Goal: Task Accomplishment & Management: Manage account settings

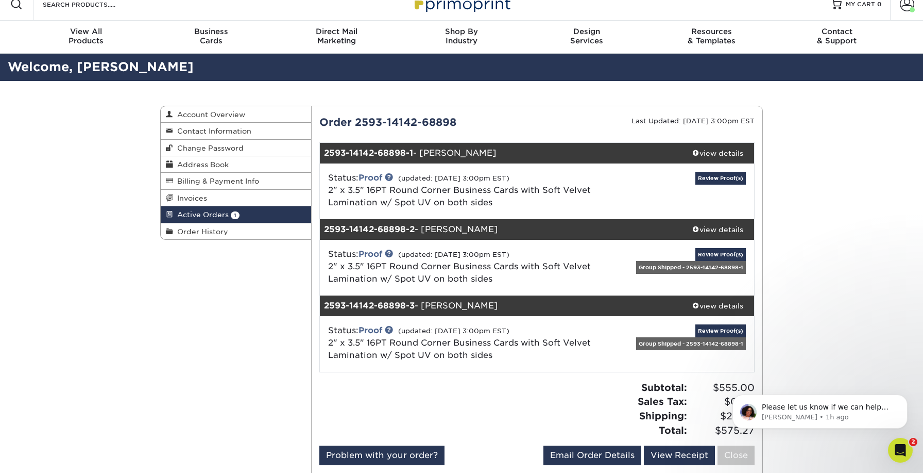
scroll to position [13, 0]
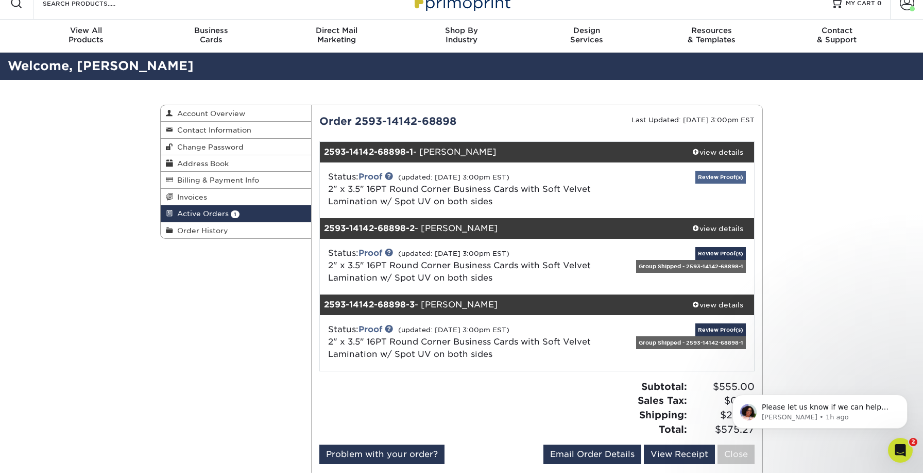
click at [732, 175] on link "Review Proof(s)" at bounding box center [721, 177] width 50 height 13
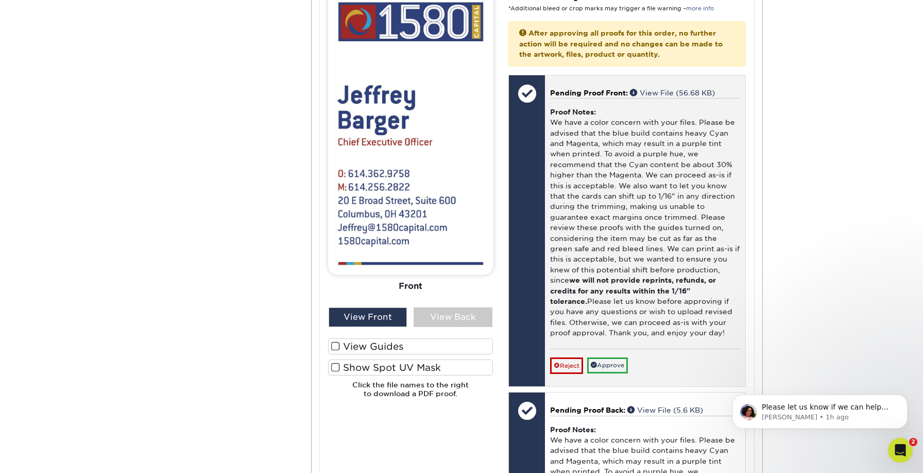
scroll to position [501, 0]
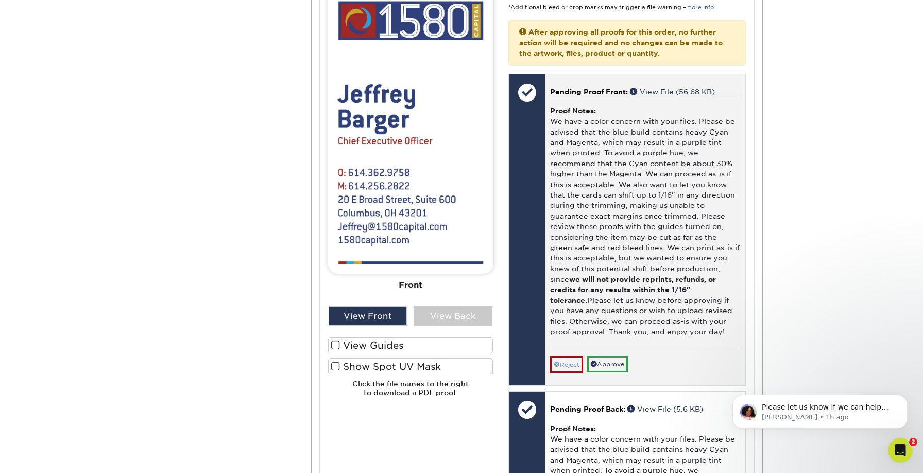
click at [578, 356] on link "Reject" at bounding box center [566, 364] width 33 height 16
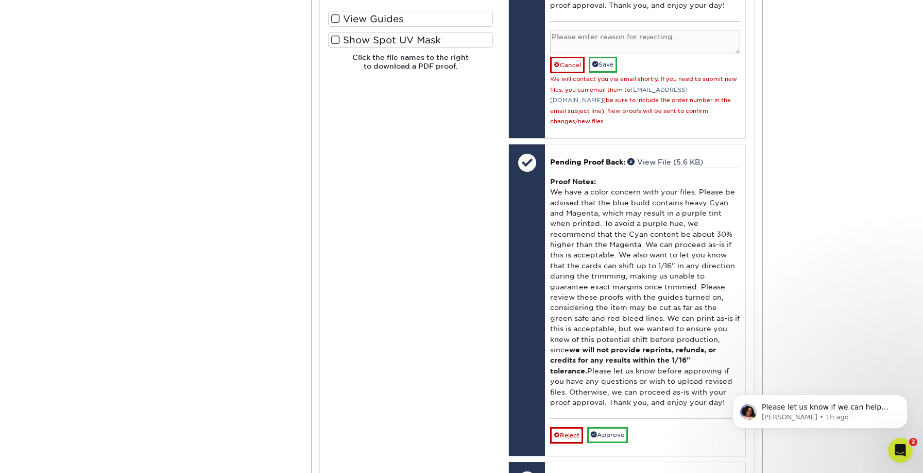
scroll to position [850, 0]
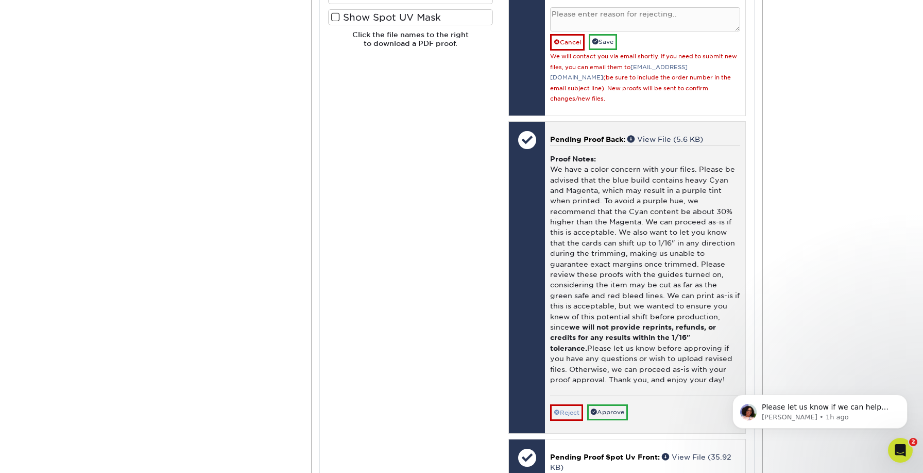
click at [572, 404] on link "Reject" at bounding box center [566, 412] width 33 height 16
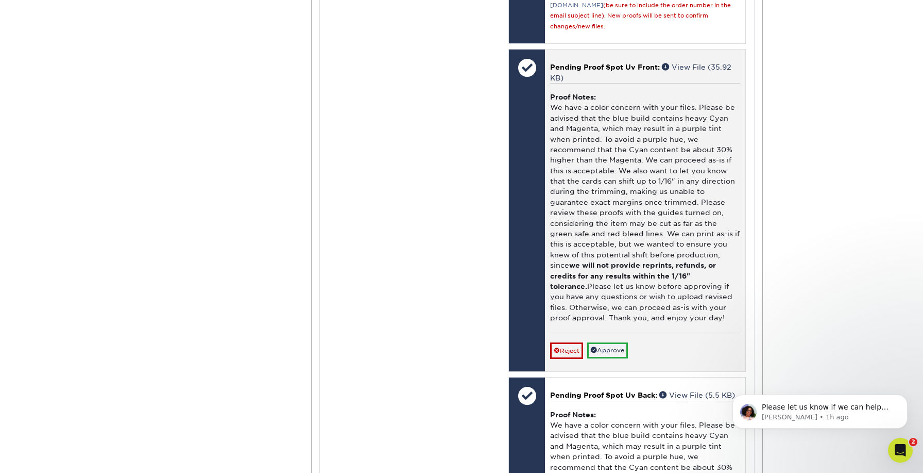
scroll to position [1319, 0]
click at [577, 342] on link "Reject" at bounding box center [566, 350] width 33 height 16
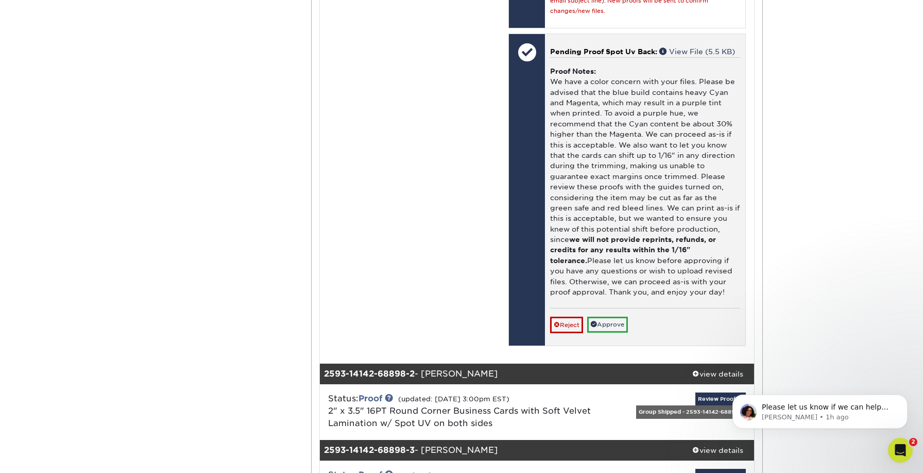
scroll to position [1742, 0]
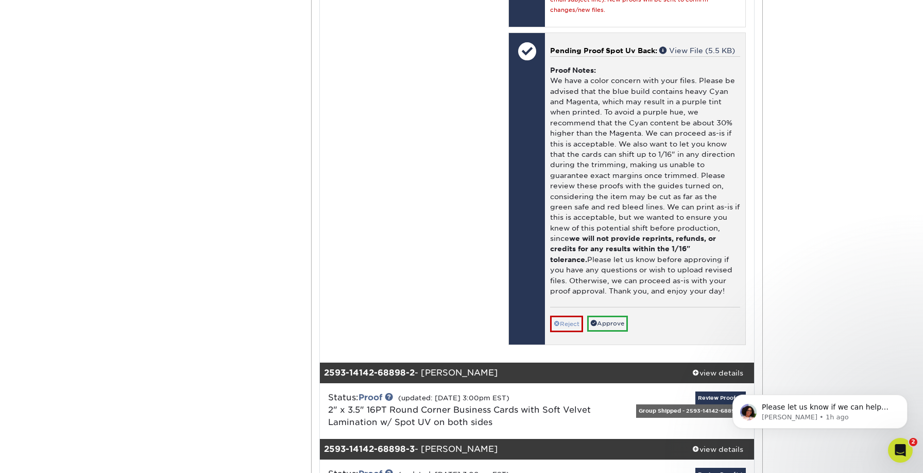
click at [574, 315] on link "Reject" at bounding box center [566, 323] width 33 height 16
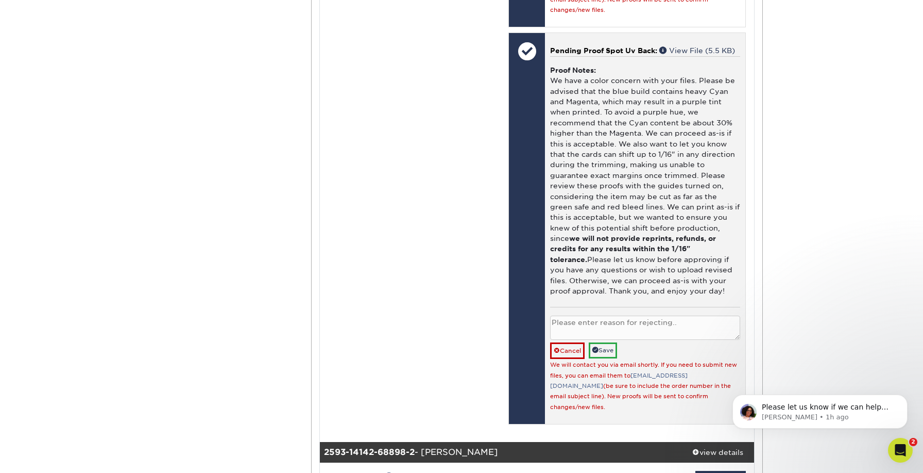
click at [612, 315] on textarea at bounding box center [645, 327] width 190 height 24
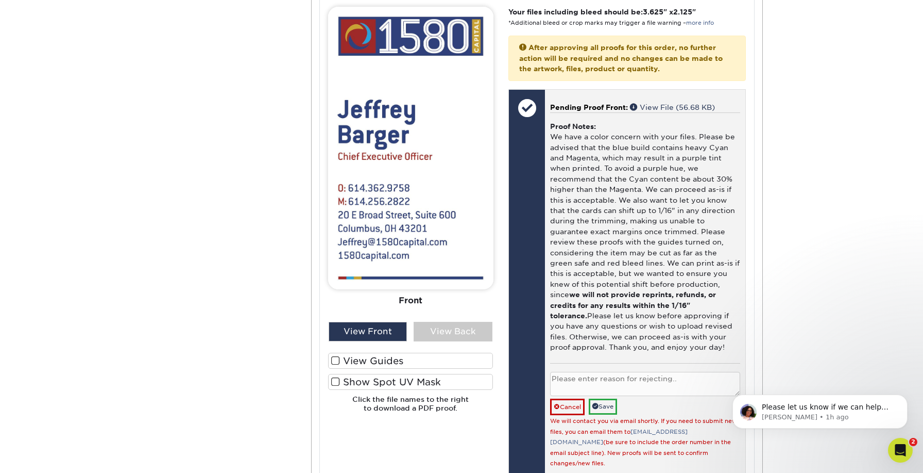
scroll to position [485, 0]
click at [610, 372] on textarea at bounding box center [645, 384] width 190 height 24
click at [582, 371] on textarea "Will upload new files." at bounding box center [645, 383] width 190 height 24
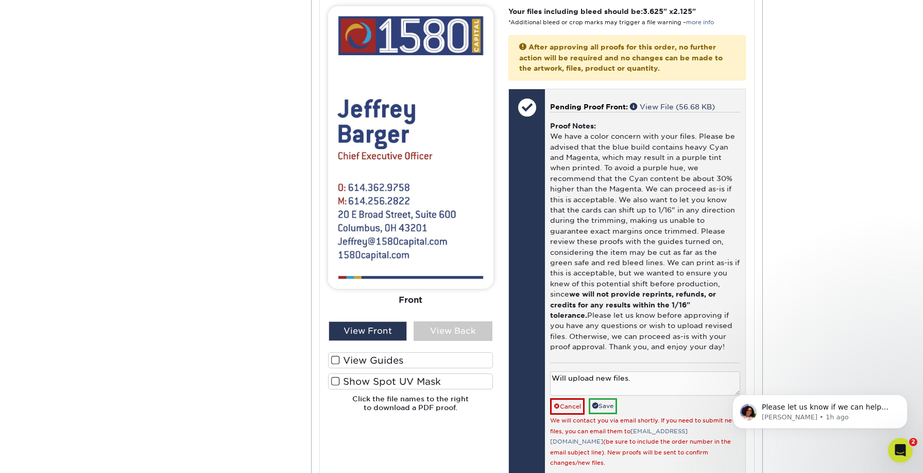
drag, startPoint x: 582, startPoint y: 368, endPoint x: 576, endPoint y: 368, distance: 6.2
click at [582, 371] on textarea "Will upload new files." at bounding box center [645, 383] width 190 height 24
type textarea "Will upload new files."
click at [611, 398] on link "Save" at bounding box center [603, 406] width 28 height 16
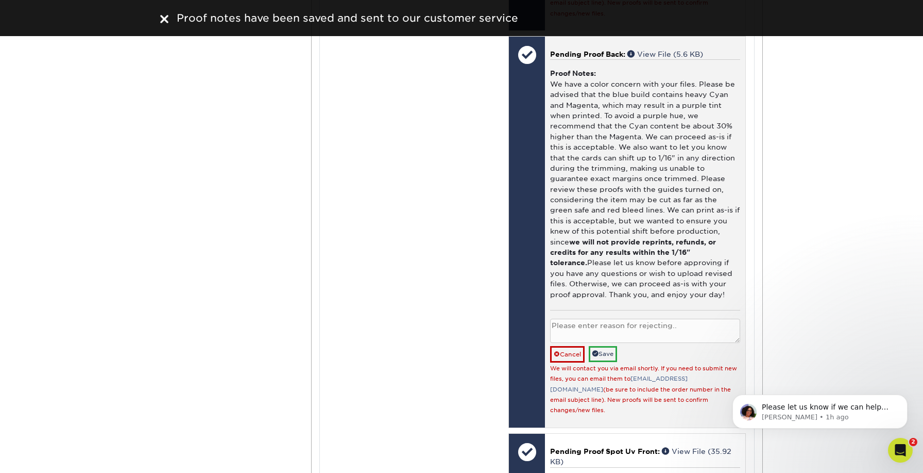
scroll to position [921, 0]
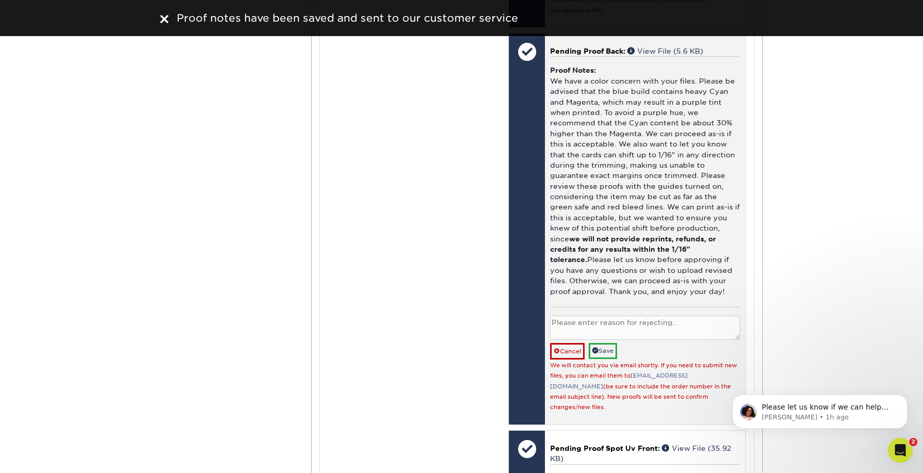
click at [599, 315] on textarea at bounding box center [645, 327] width 190 height 24
paste textarea "Will upload new files."
type textarea "Will upload new files."
click at [602, 343] on link "Save" at bounding box center [603, 351] width 28 height 16
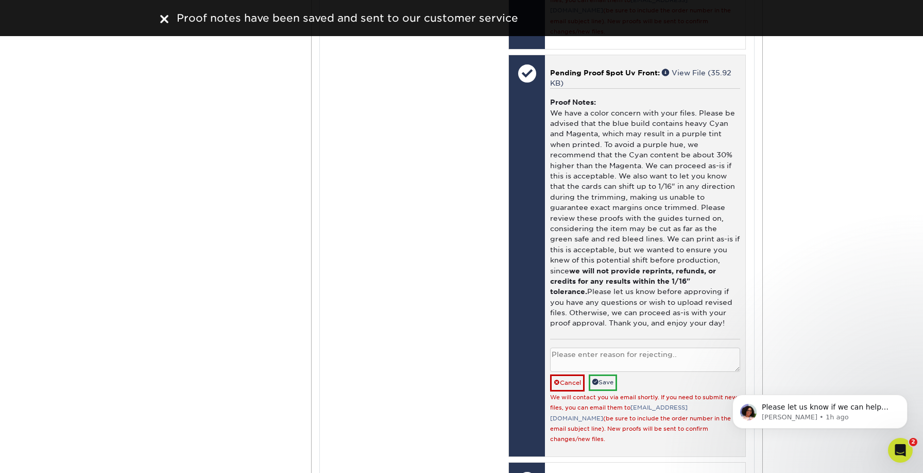
scroll to position [1286, 0]
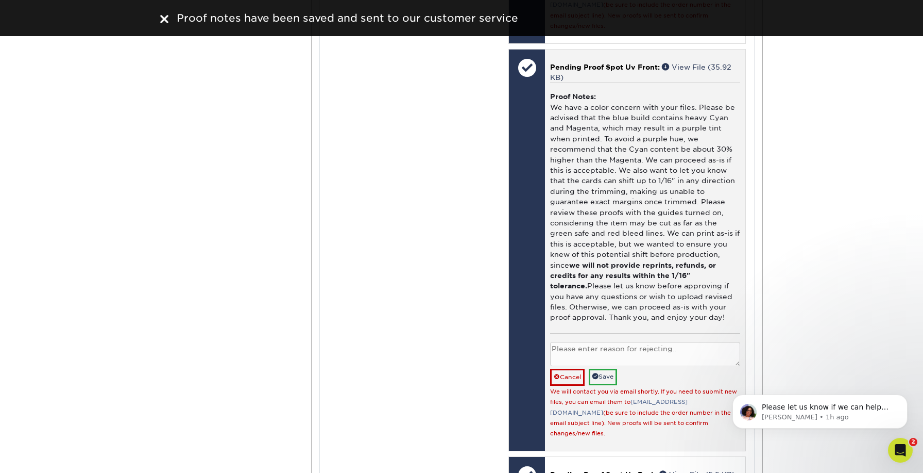
click at [618, 342] on textarea at bounding box center [645, 354] width 190 height 24
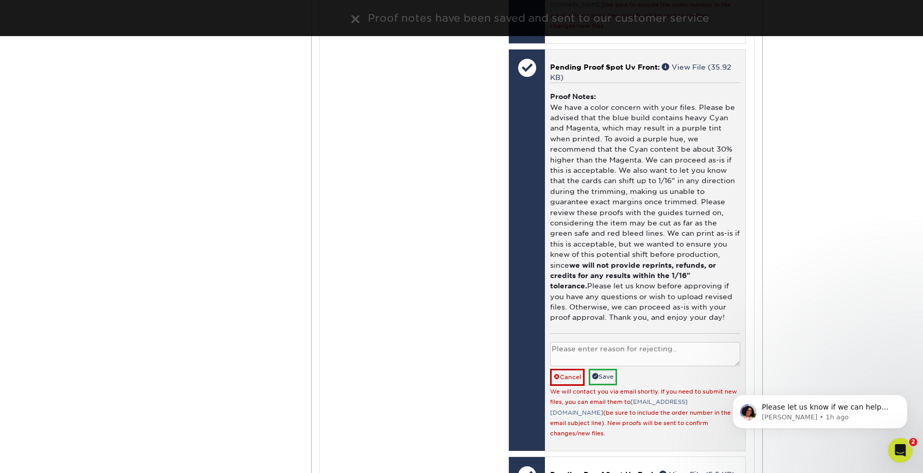
paste textarea "Will upload new files."
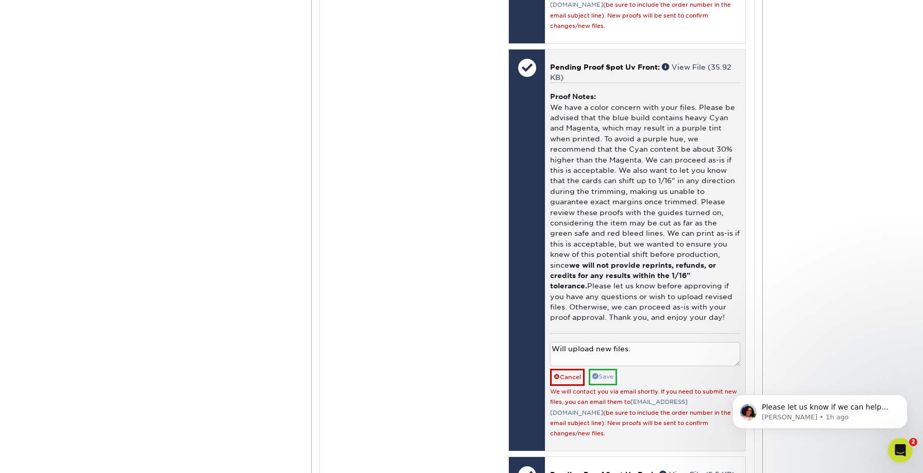
type textarea "Will upload new files."
click at [613, 368] on link "Save" at bounding box center [603, 376] width 28 height 16
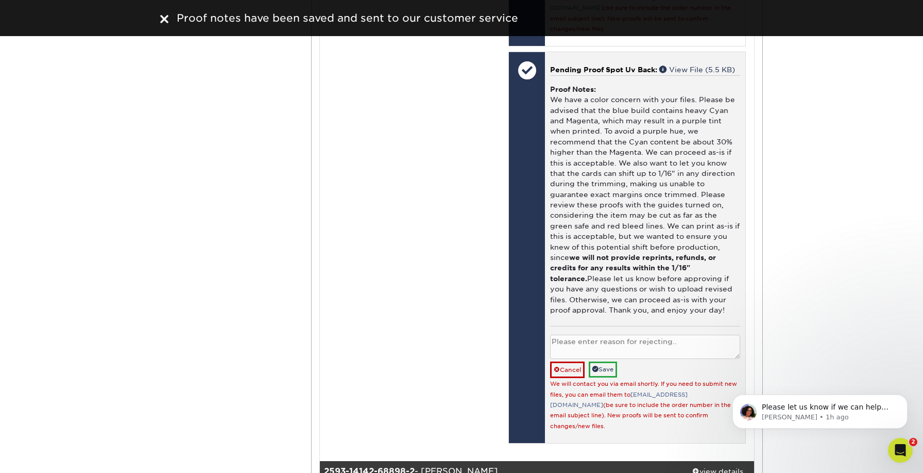
scroll to position [1673, 0]
click at [584, 334] on textarea at bounding box center [645, 346] width 190 height 24
paste textarea "Will upload new files."
type textarea "Will upload new files."
click at [598, 365] on span at bounding box center [596, 368] width 6 height 6
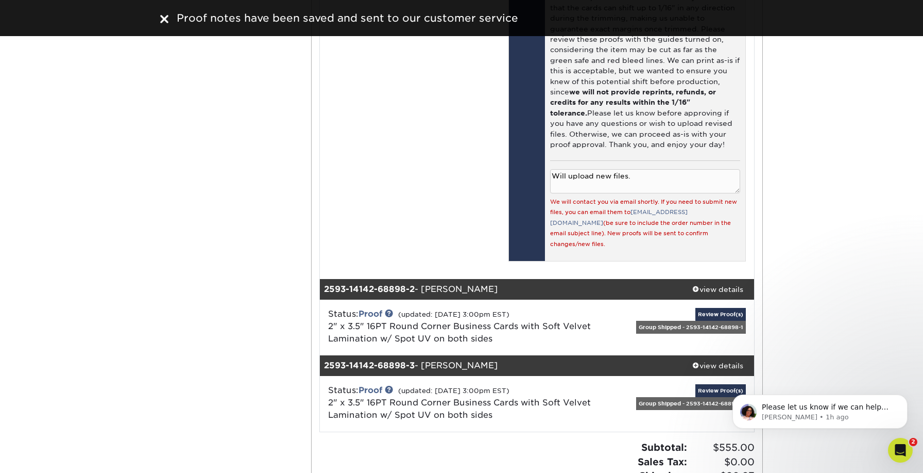
scroll to position [1840, 0]
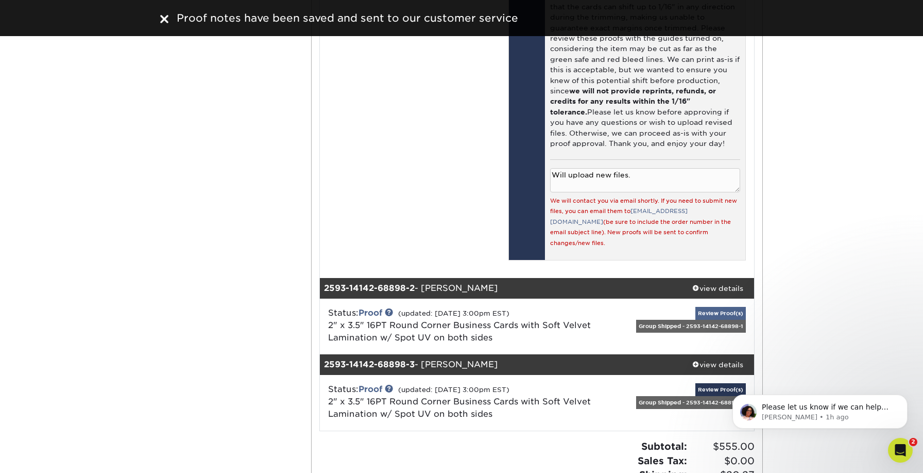
click at [721, 307] on link "Review Proof(s)" at bounding box center [721, 313] width 50 height 13
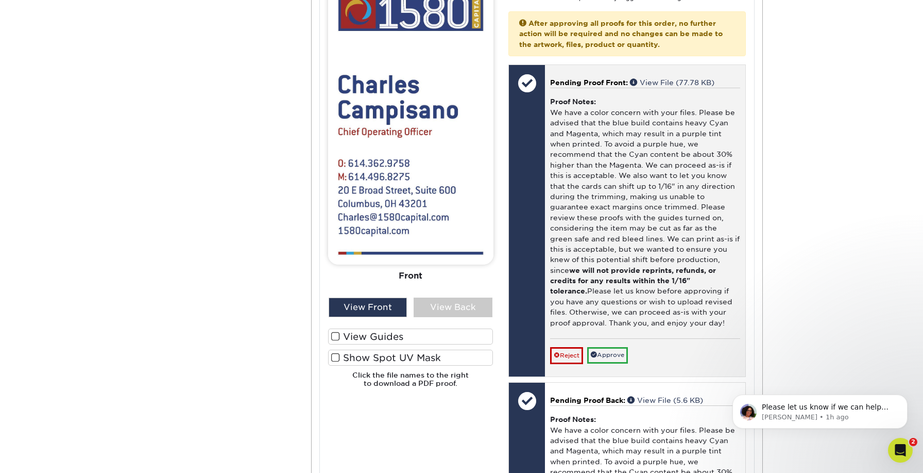
scroll to position [2441, 0]
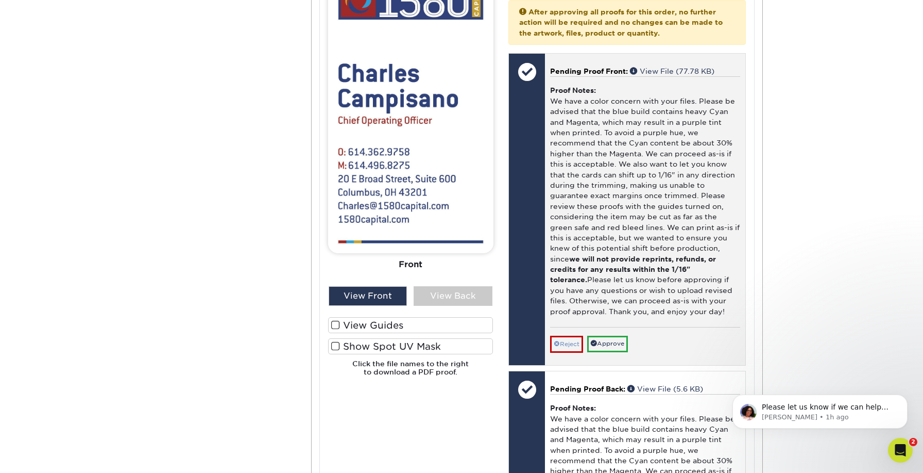
click at [571, 335] on link "Reject" at bounding box center [566, 343] width 33 height 16
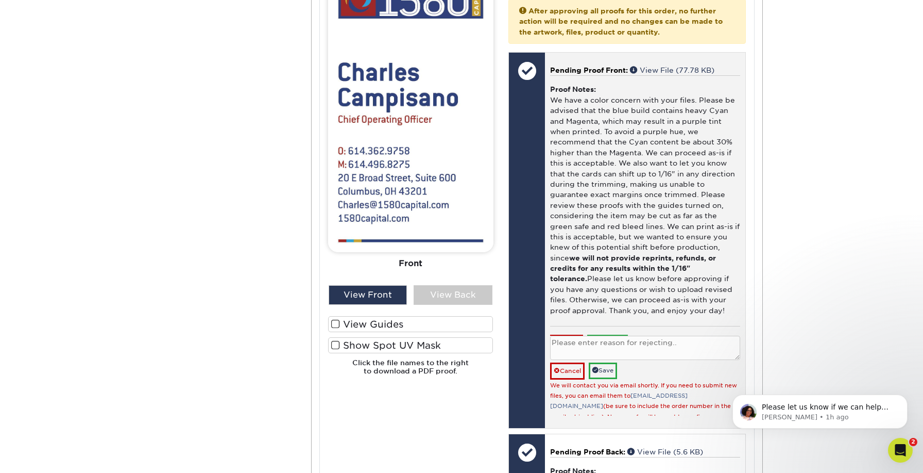
scroll to position [2442, 0]
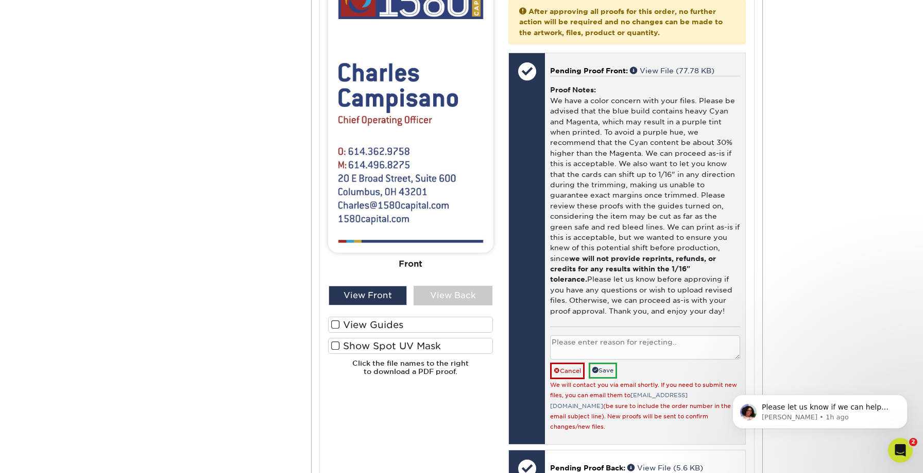
click at [571, 335] on textarea at bounding box center [645, 347] width 190 height 24
paste textarea "Will upload new files."
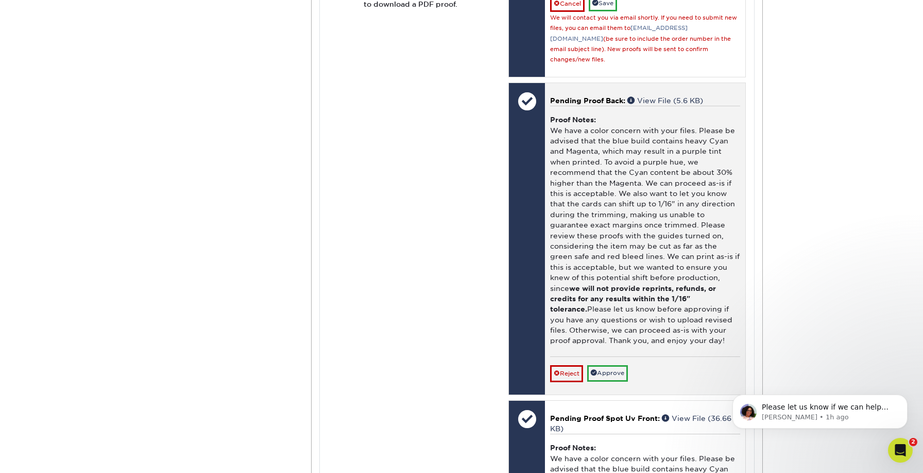
scroll to position [2842, 0]
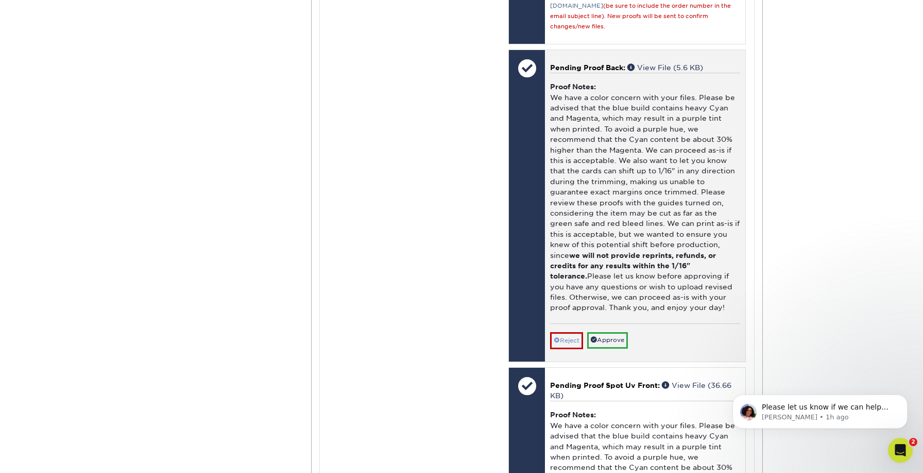
type textarea "Will upload new files."
click at [568, 332] on link "Reject" at bounding box center [566, 340] width 33 height 16
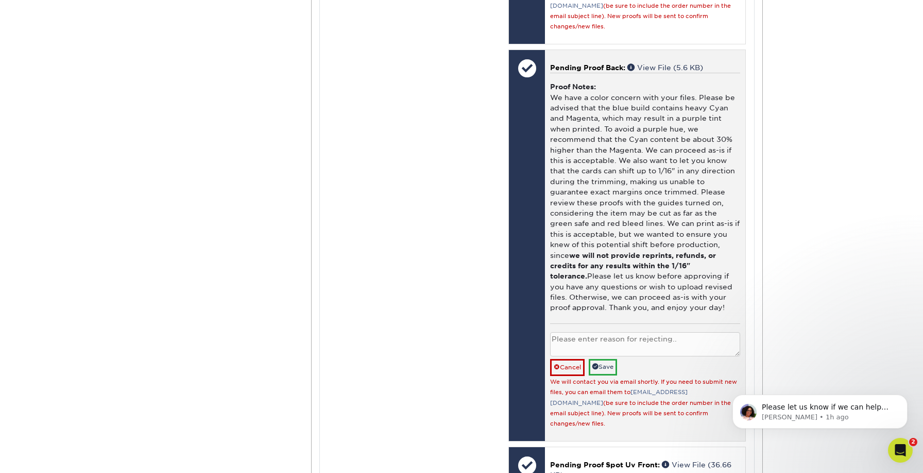
click at [570, 332] on textarea at bounding box center [645, 344] width 190 height 24
paste textarea "Will upload new files."
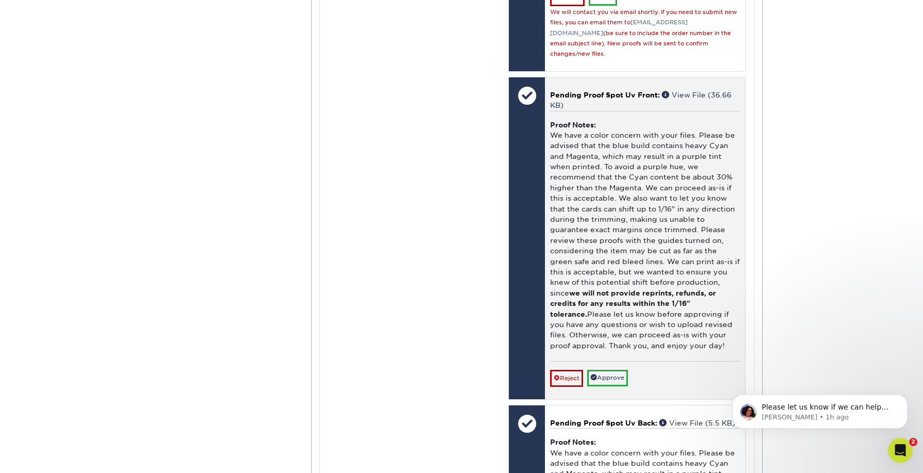
scroll to position [3235, 0]
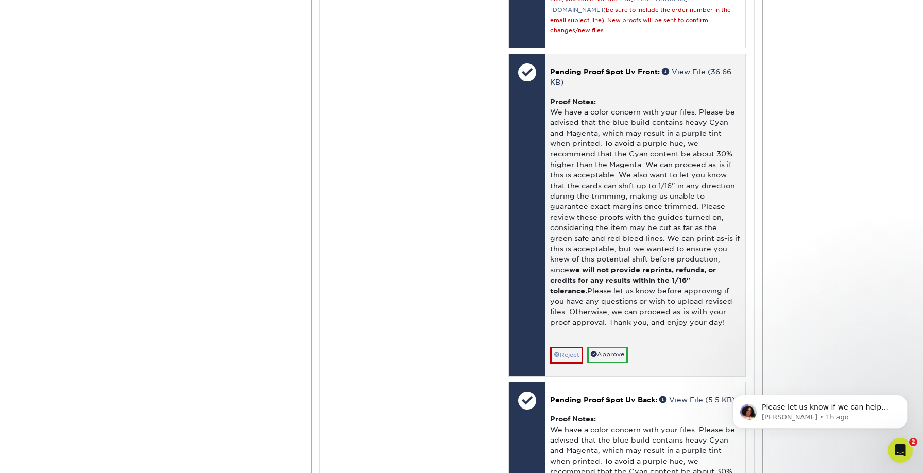
type textarea "Will upload new files."
click at [569, 346] on link "Reject" at bounding box center [566, 354] width 33 height 16
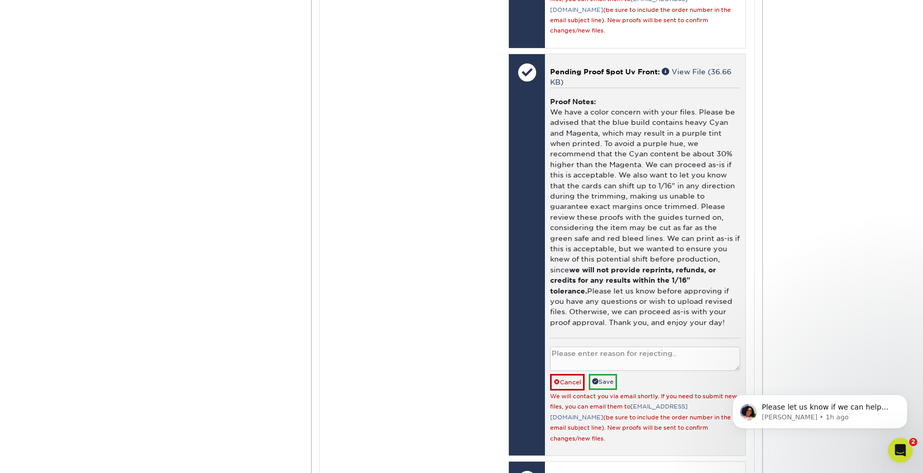
click at [576, 346] on textarea at bounding box center [645, 358] width 190 height 24
paste textarea "Will upload new files."
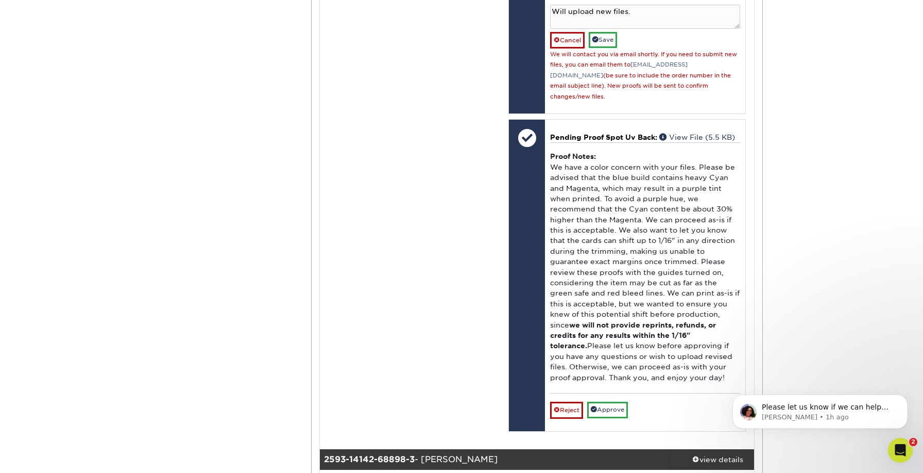
scroll to position [3604, 0]
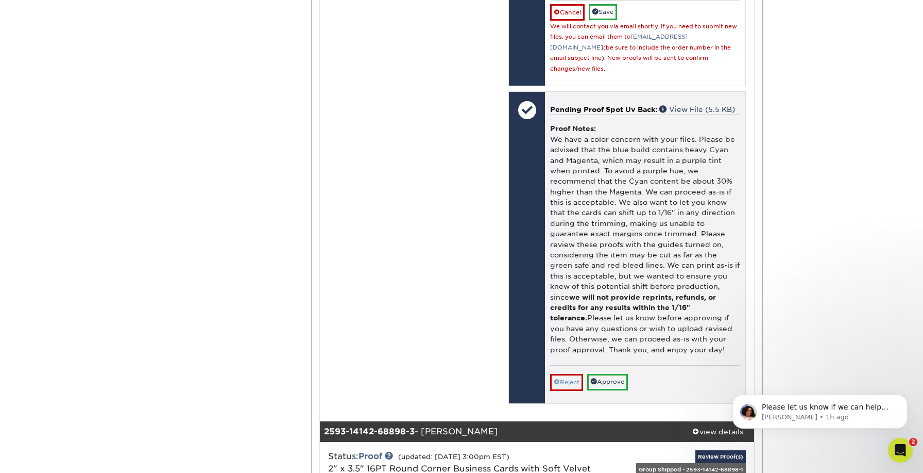
type textarea "Will upload new files."
click at [569, 374] on link "Reject" at bounding box center [566, 382] width 33 height 16
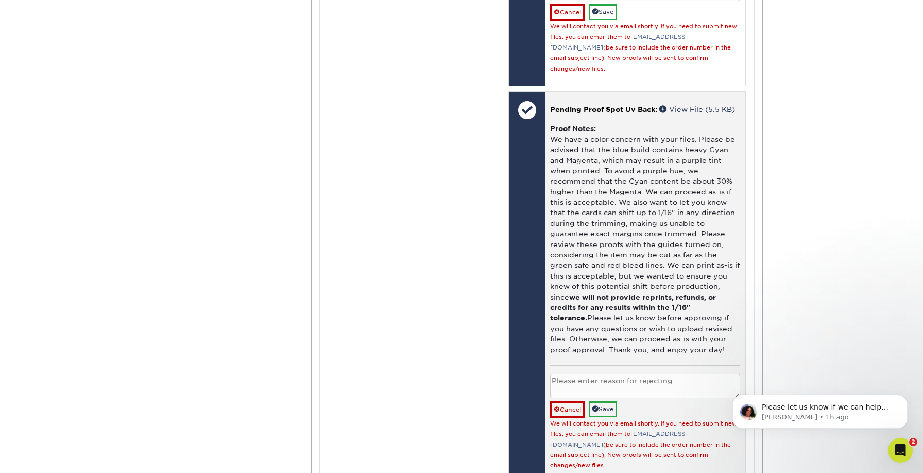
click at [577, 374] on textarea at bounding box center [645, 386] width 190 height 24
paste textarea "Will upload new files."
type textarea "Will upload new files."
click at [605, 401] on link "Save" at bounding box center [603, 409] width 28 height 16
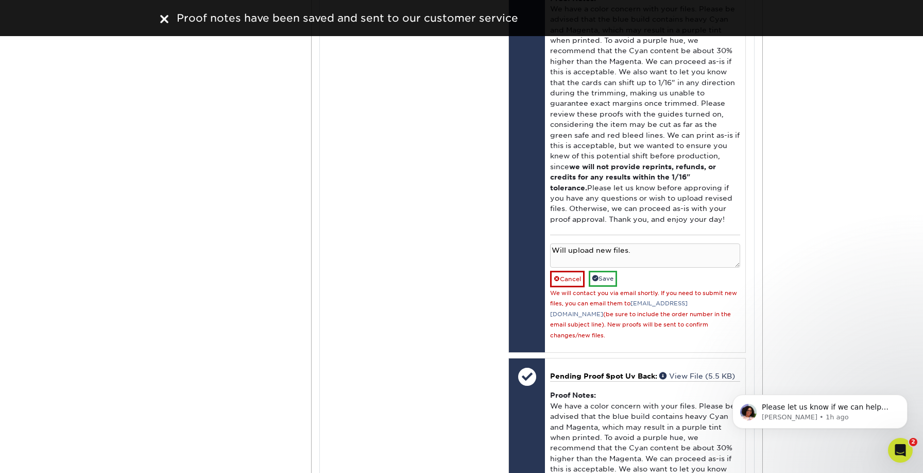
scroll to position [3328, 0]
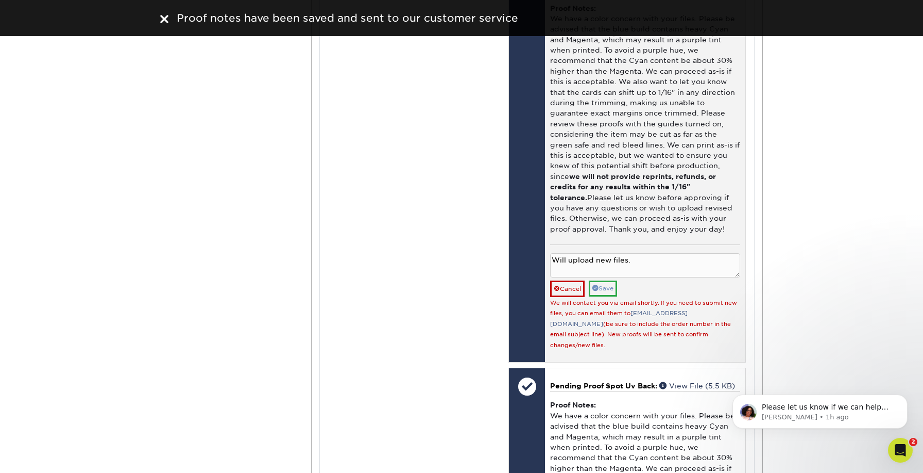
click at [614, 280] on link "Save" at bounding box center [603, 288] width 28 height 16
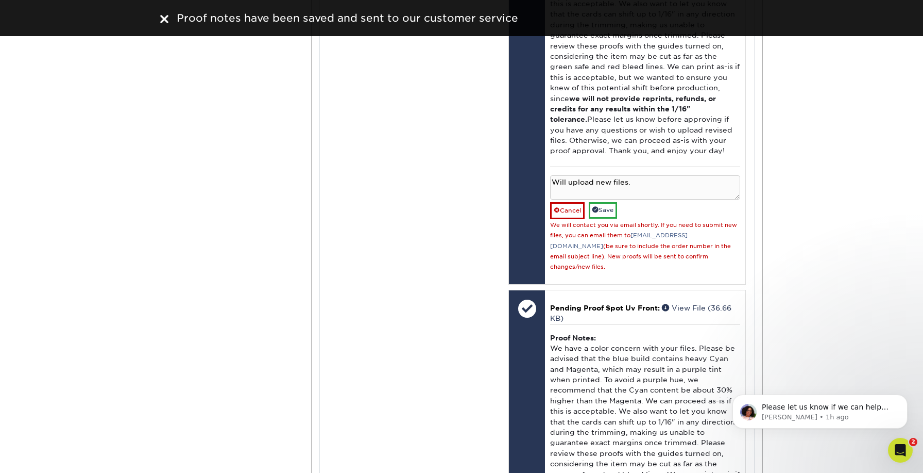
scroll to position [2993, 0]
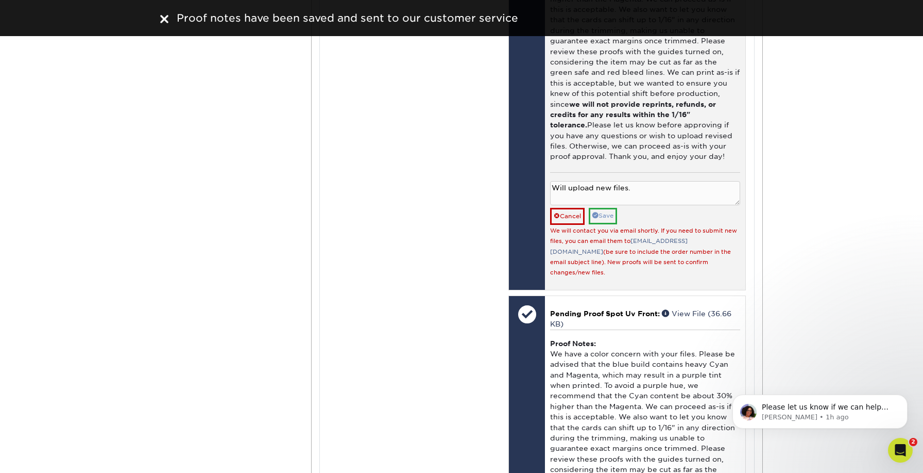
click at [609, 208] on link "Save" at bounding box center [603, 216] width 28 height 16
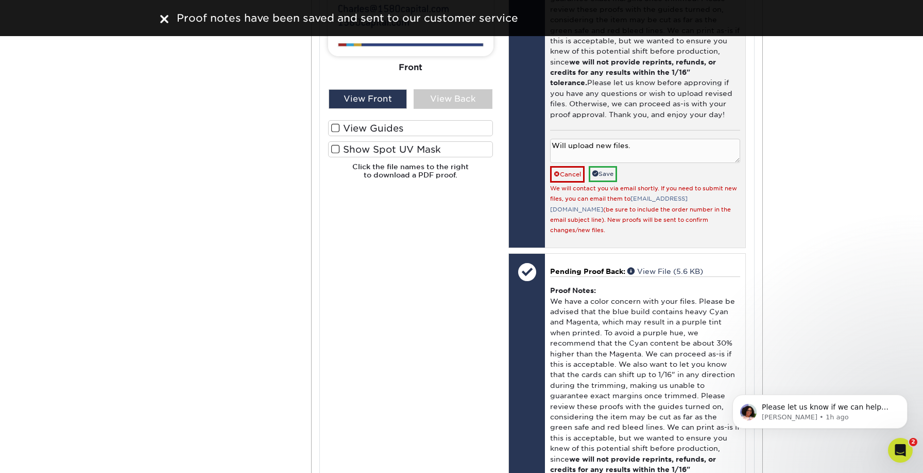
scroll to position [2634, 0]
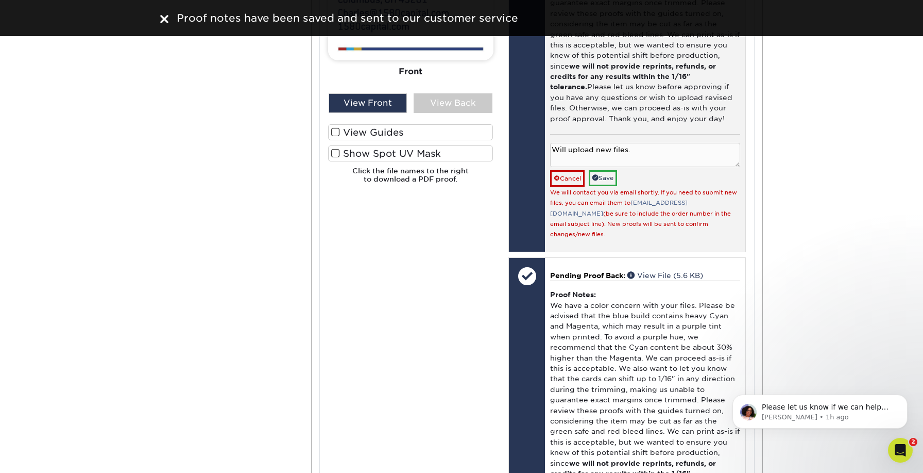
click at [607, 170] on link "Save" at bounding box center [603, 178] width 28 height 16
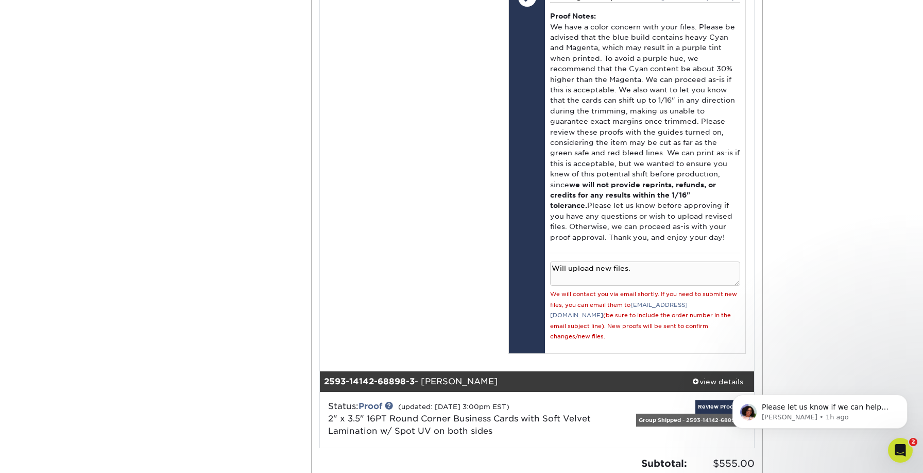
scroll to position [3667, 0]
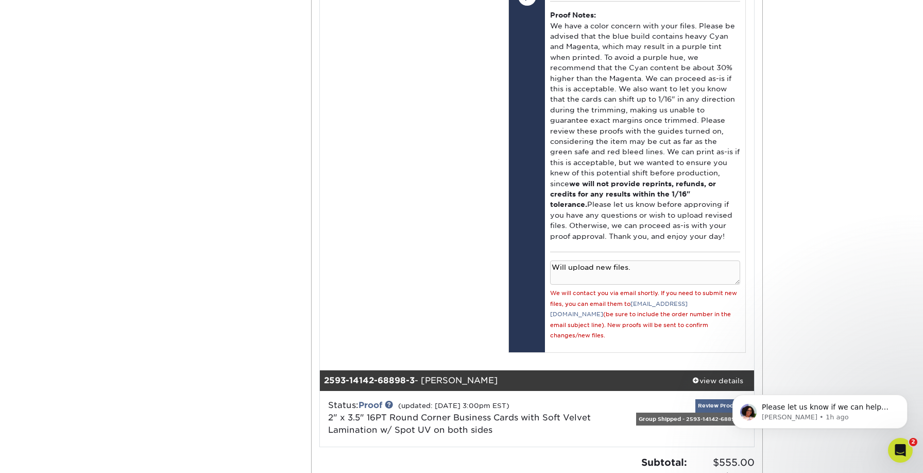
click at [730, 399] on link "Review Proof(s)" at bounding box center [721, 405] width 50 height 13
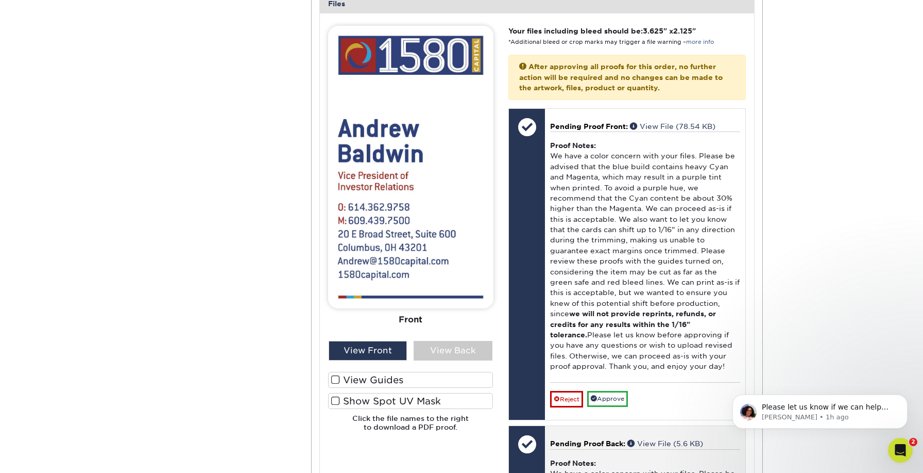
scroll to position [4338, 0]
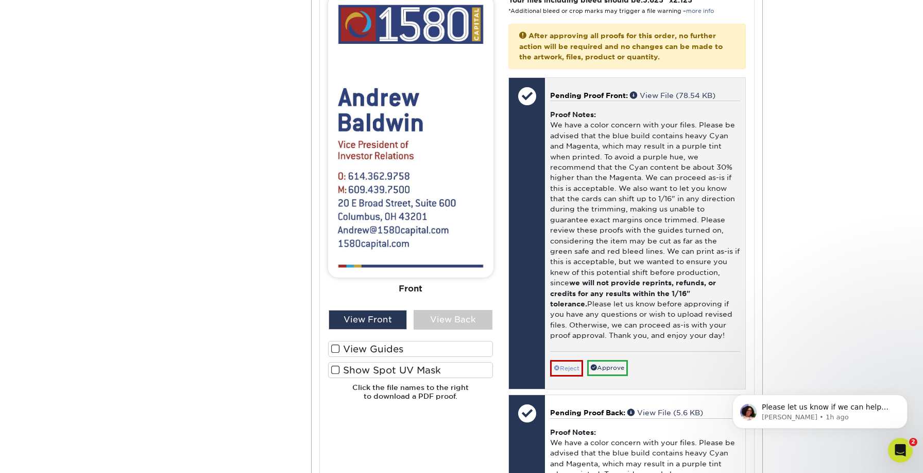
click at [573, 360] on link "Reject" at bounding box center [566, 368] width 33 height 16
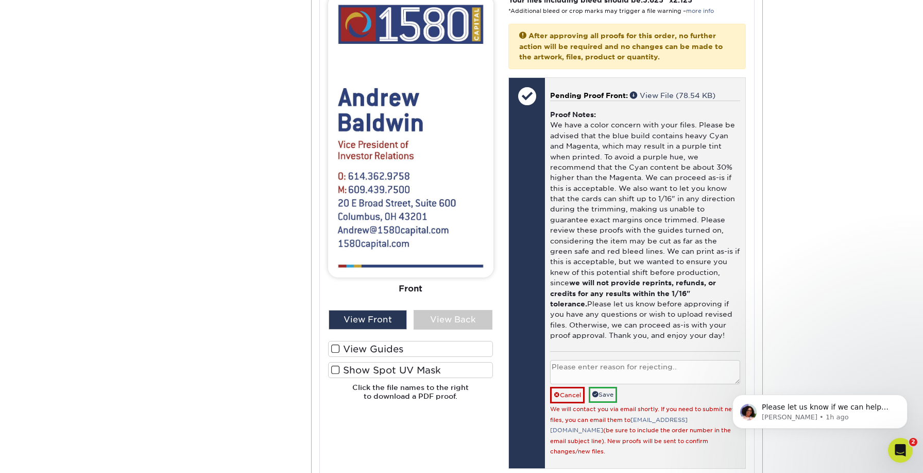
click at [582, 360] on textarea at bounding box center [645, 372] width 190 height 24
paste textarea "Will upload new files."
type textarea "Will upload new files."
click at [605, 386] on link "Save" at bounding box center [603, 394] width 28 height 16
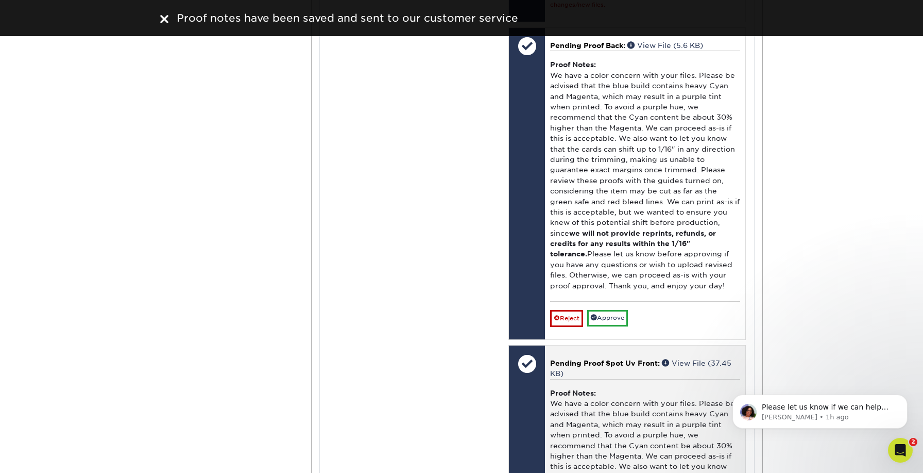
scroll to position [4771, 0]
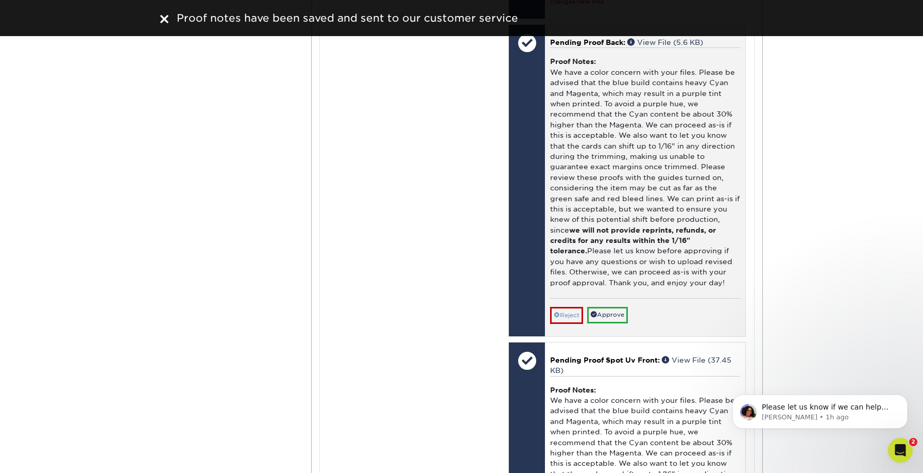
click at [573, 307] on link "Reject" at bounding box center [566, 315] width 33 height 16
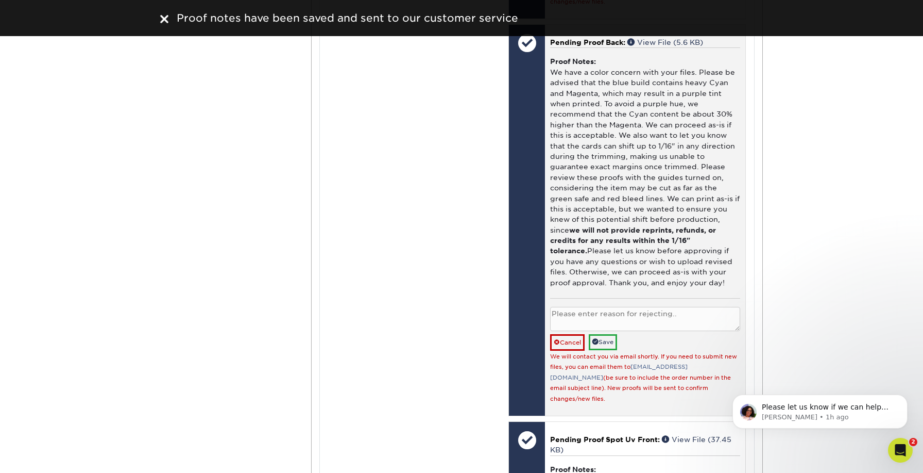
click at [608, 307] on textarea at bounding box center [645, 319] width 190 height 24
paste textarea "Will upload new files."
type textarea "Will upload new files."
drag, startPoint x: 605, startPoint y: 175, endPoint x: 629, endPoint y: 206, distance: 39.7
click at [605, 334] on link "Save" at bounding box center [603, 342] width 28 height 16
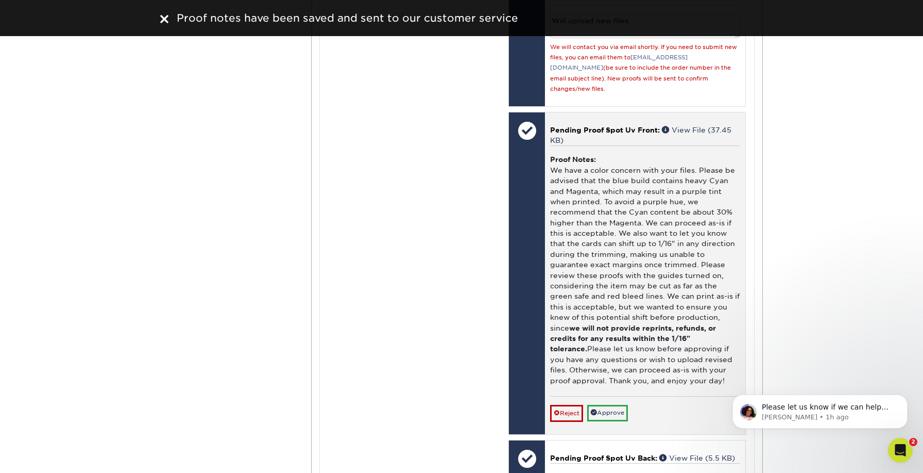
scroll to position [5072, 0]
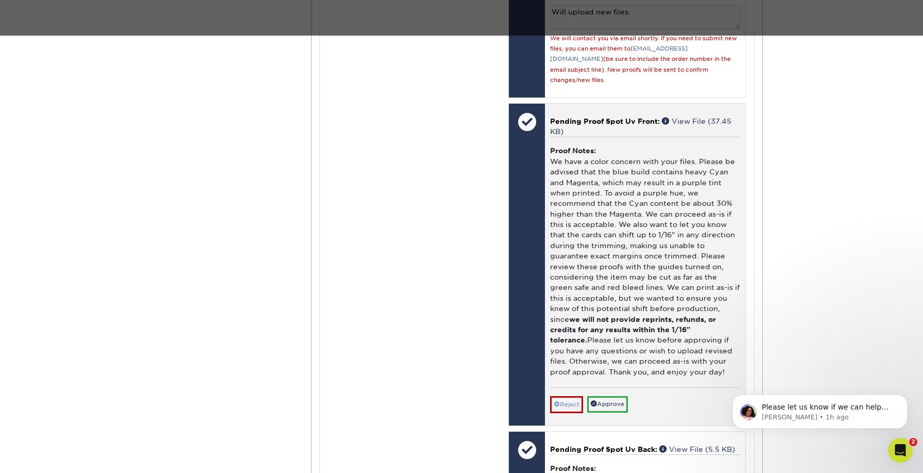
click at [575, 396] on link "Reject" at bounding box center [566, 404] width 33 height 16
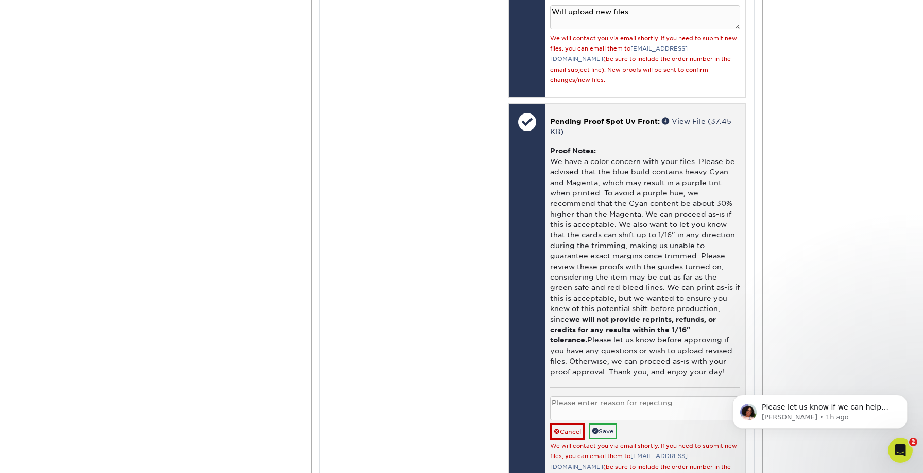
click at [603, 396] on textarea at bounding box center [645, 408] width 190 height 24
paste textarea "Will upload new files."
type textarea "Will upload new files."
drag, startPoint x: 610, startPoint y: 247, endPoint x: 659, endPoint y: 254, distance: 49.4
click at [610, 423] on link "Save" at bounding box center [603, 431] width 28 height 16
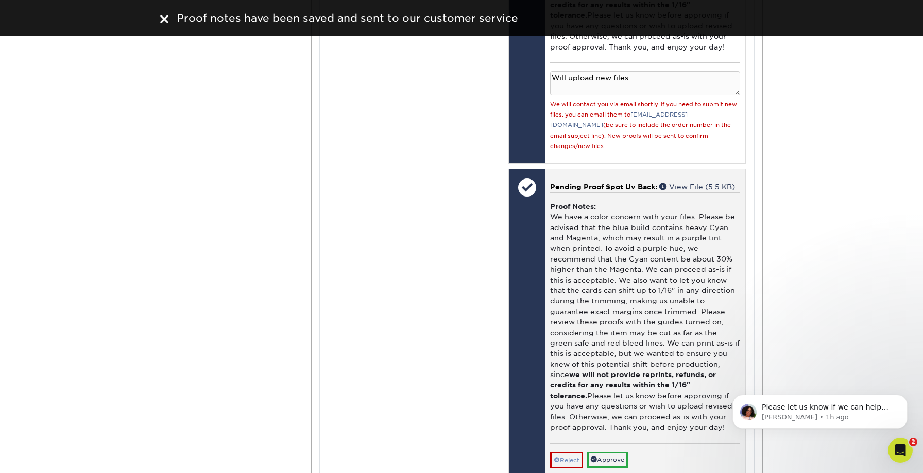
scroll to position [5397, 0]
click at [565, 451] on link "Reject" at bounding box center [566, 459] width 33 height 16
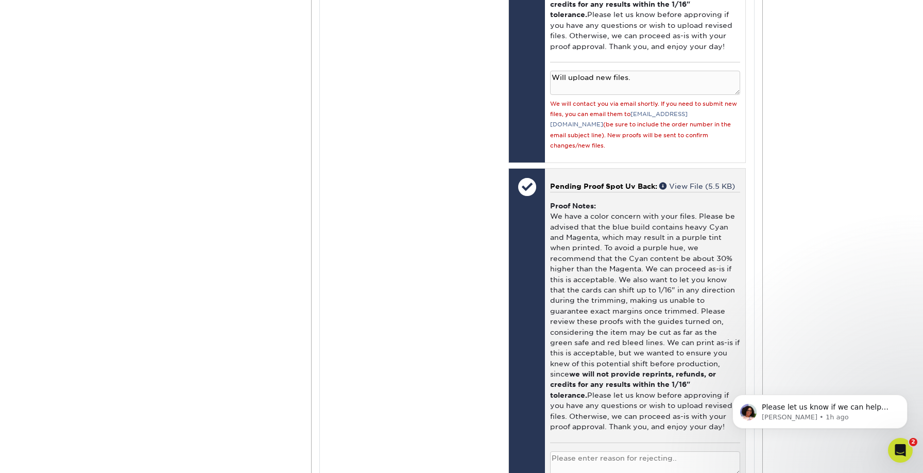
click at [577, 451] on textarea at bounding box center [645, 463] width 190 height 24
paste textarea "Will upload new files."
type textarea "Will upload new files."
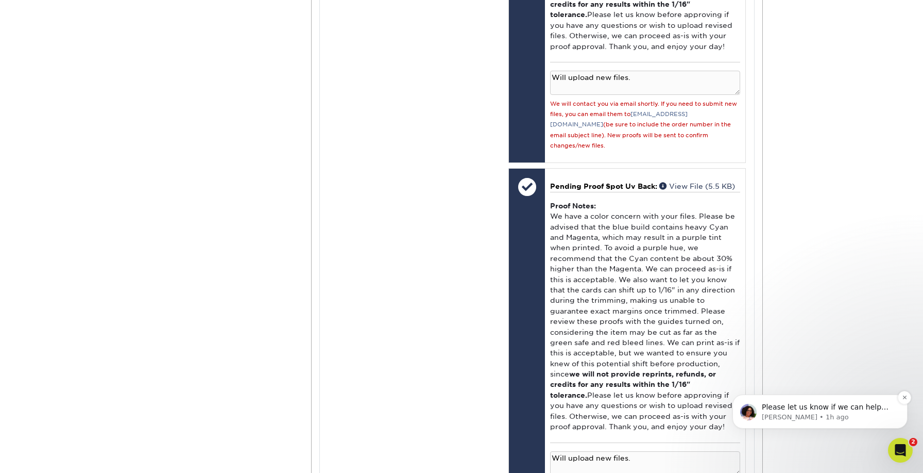
click at [820, 416] on p "Avery • 1h ago" at bounding box center [828, 416] width 133 height 9
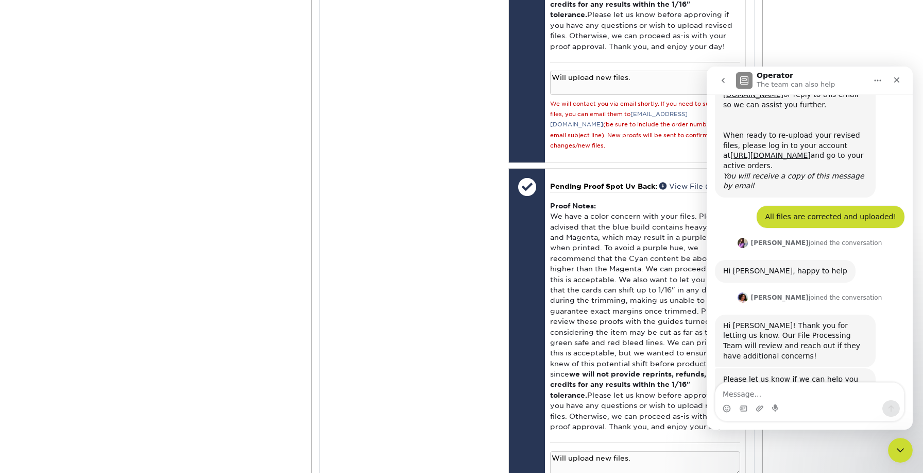
scroll to position [500, 0]
type textarea "Ok... you were right. We need a new blue."
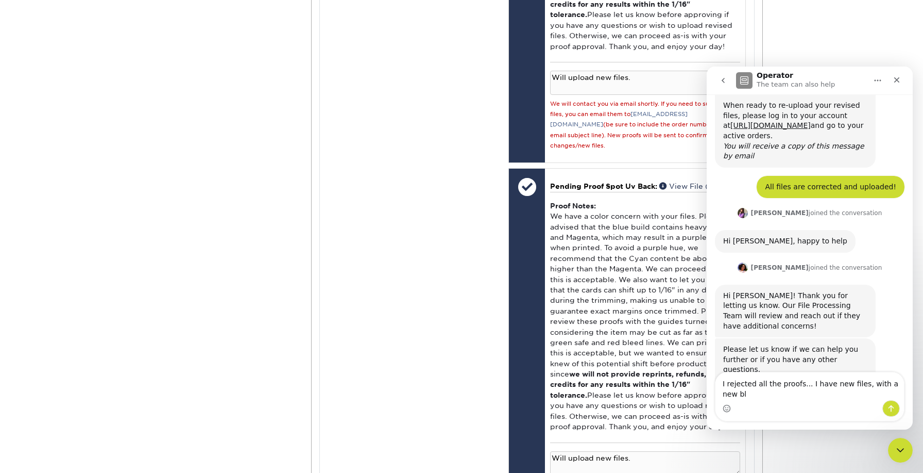
scroll to position [541, 0]
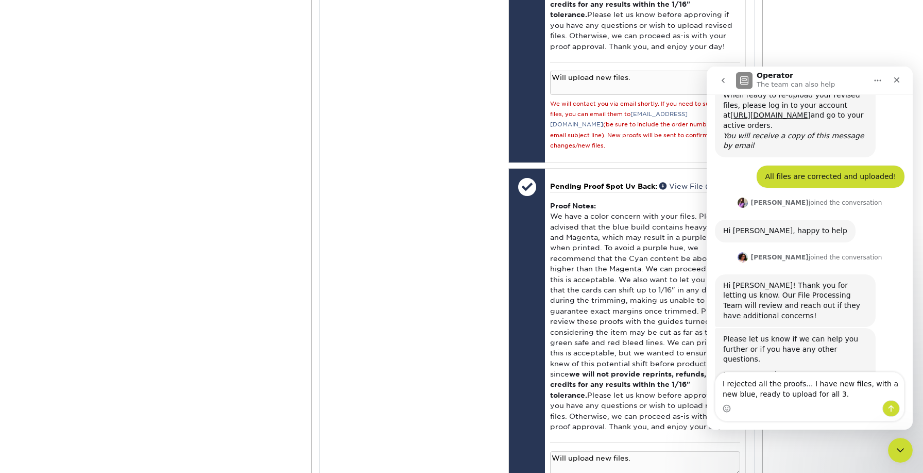
type textarea "I rejected all the proofs... I have new files, with a new blue, ready to upload…"
click at [889, 408] on icon "Send a message…" at bounding box center [892, 408] width 6 height 7
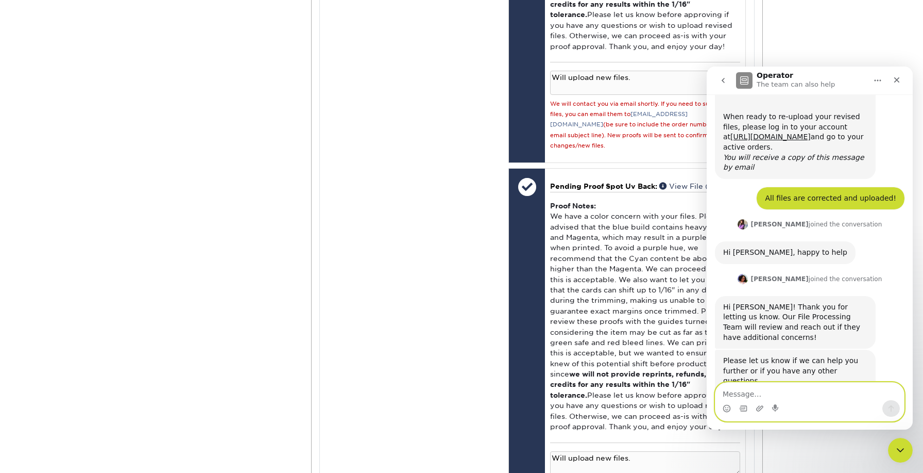
scroll to position [564, 0]
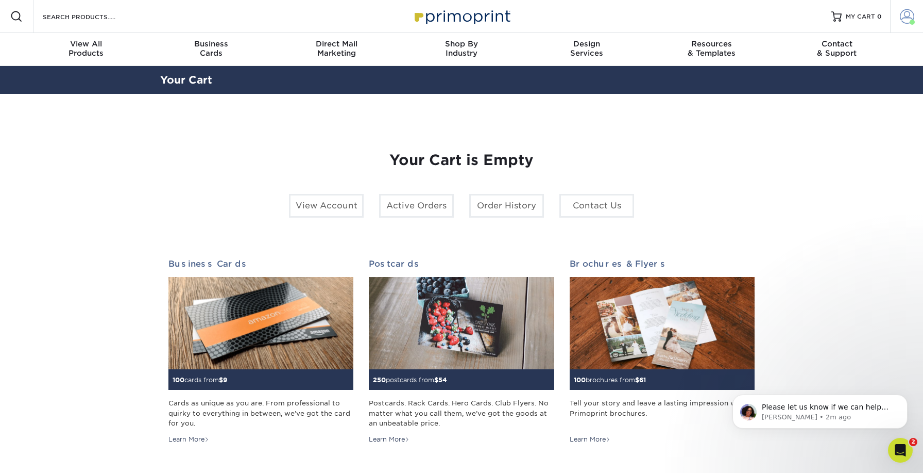
click at [907, 20] on span at bounding box center [907, 16] width 14 height 14
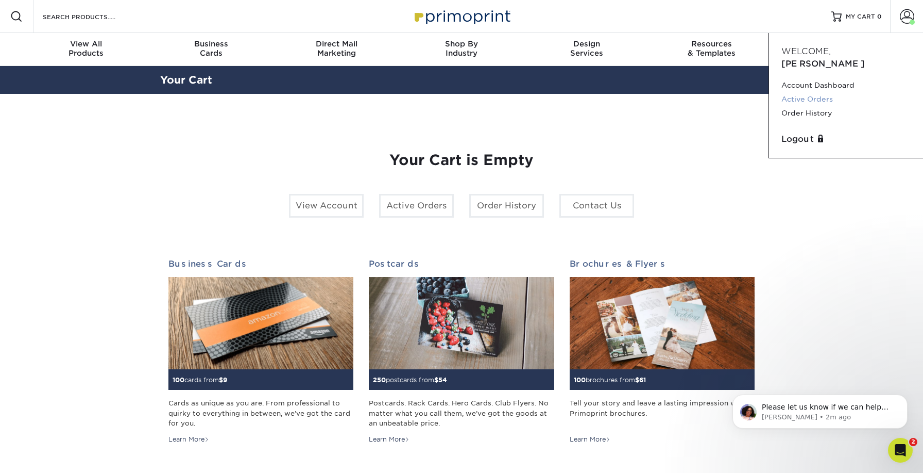
click at [810, 92] on link "Active Orders" at bounding box center [846, 99] width 129 height 14
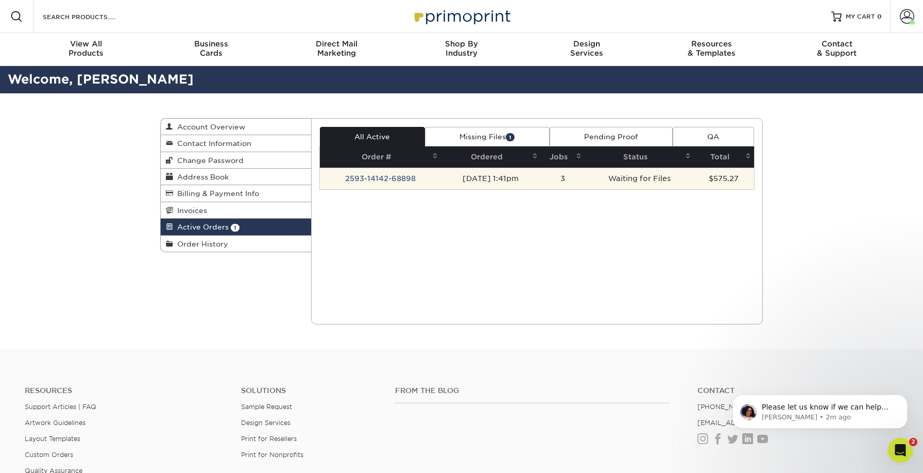
click at [686, 176] on td "Waiting for Files" at bounding box center [639, 178] width 109 height 22
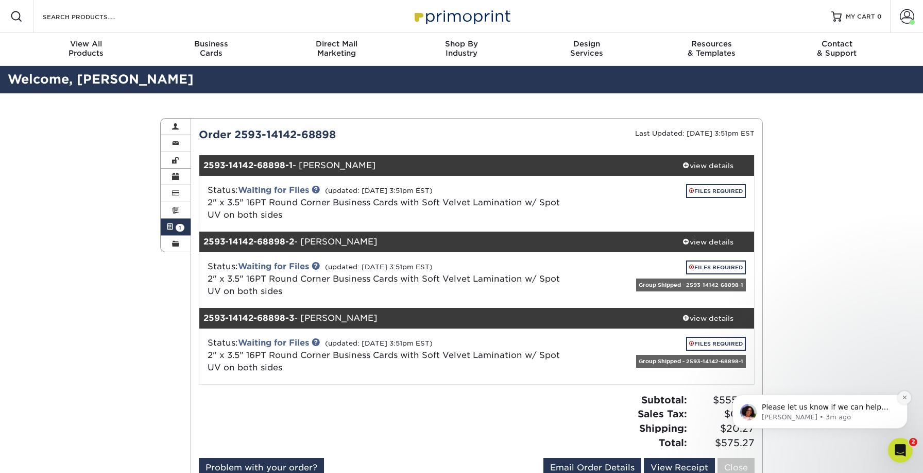
click at [905, 396] on icon "Dismiss notification" at bounding box center [905, 397] width 6 height 6
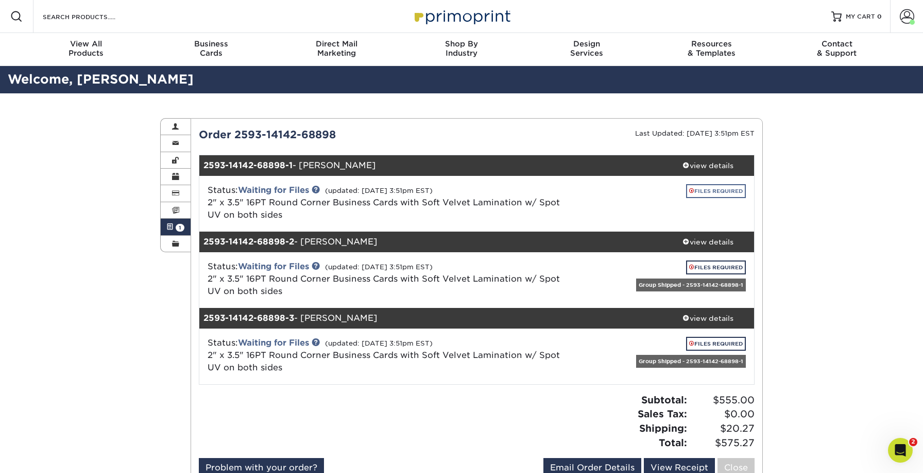
click at [708, 189] on link "FILES REQUIRED" at bounding box center [716, 191] width 60 height 14
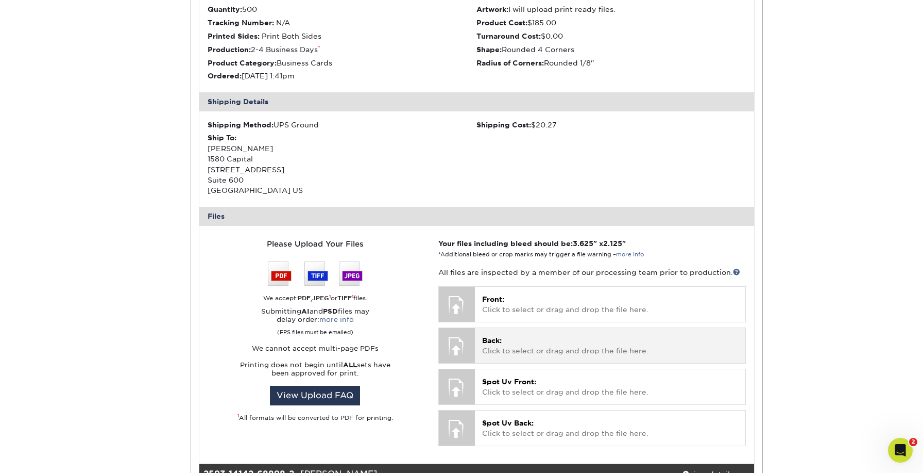
scroll to position [298, 0]
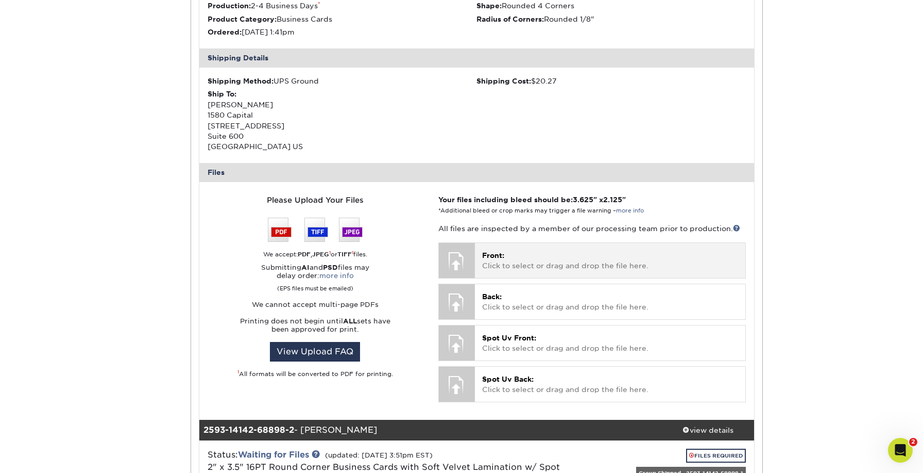
click at [552, 254] on p "Front: Click to select or drag and drop the file here." at bounding box center [610, 260] width 256 height 21
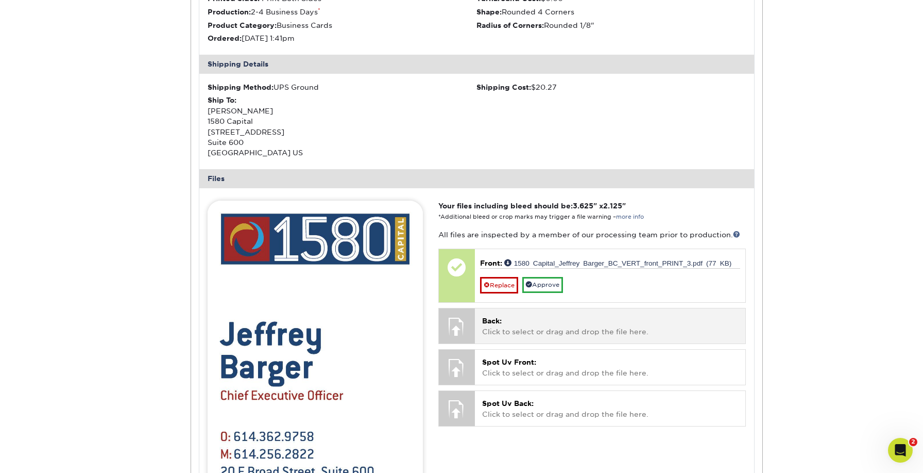
scroll to position [292, 0]
click at [536, 325] on p "Back: Click to select or drag and drop the file here." at bounding box center [610, 325] width 256 height 21
click at [531, 323] on p "Back: Click to select or drag and drop the file here." at bounding box center [610, 325] width 256 height 21
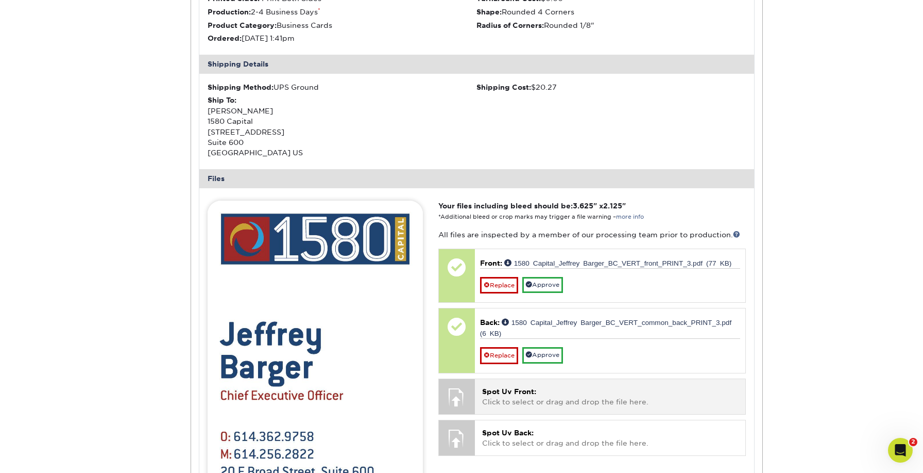
click at [552, 386] on p "Spot Uv Front: Click to select or drag and drop the file here." at bounding box center [610, 396] width 256 height 21
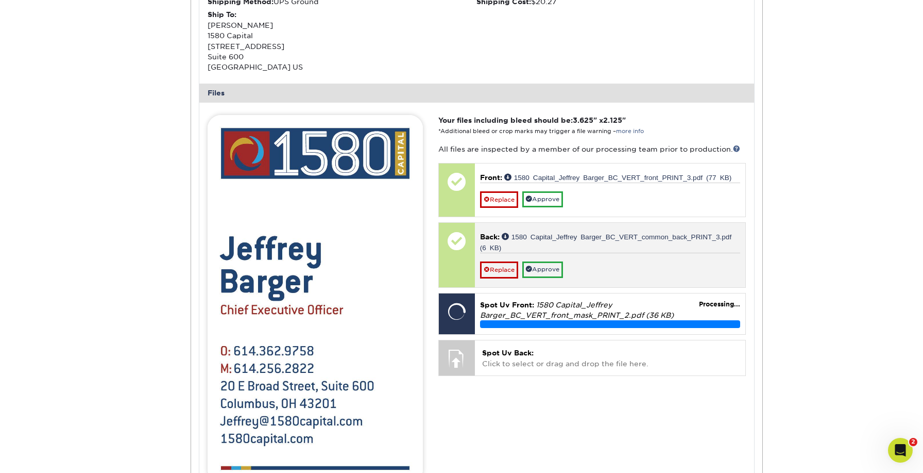
scroll to position [399, 0]
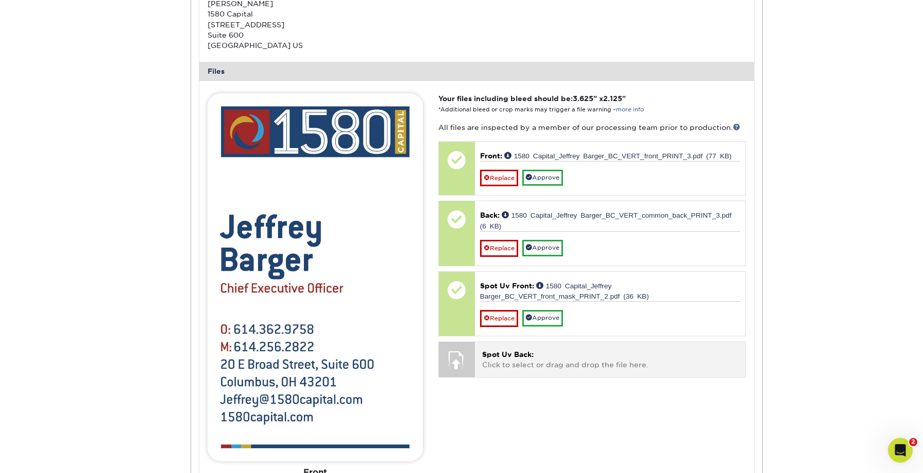
click at [556, 356] on p "Spot Uv Back: Click to select or drag and drop the file here." at bounding box center [610, 359] width 256 height 21
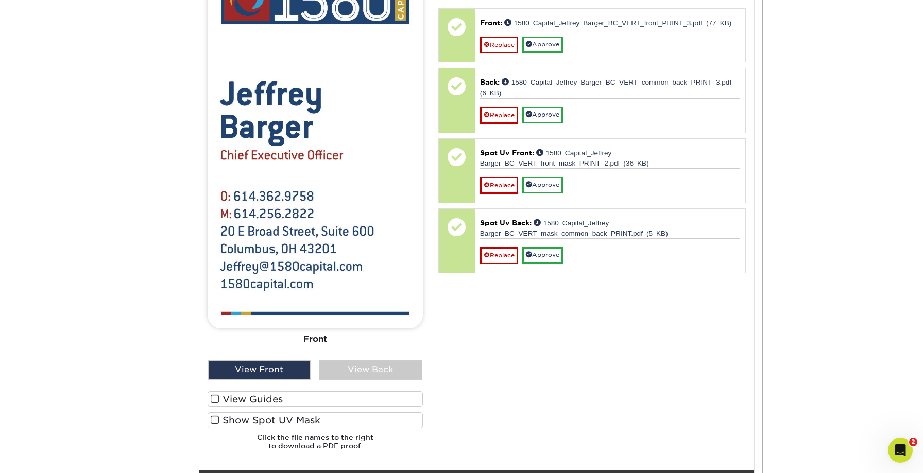
scroll to position [532, 0]
click at [214, 414] on span at bounding box center [215, 419] width 9 height 10
click at [0, 0] on input "Show Spot UV Mask" at bounding box center [0, 0] width 0 height 0
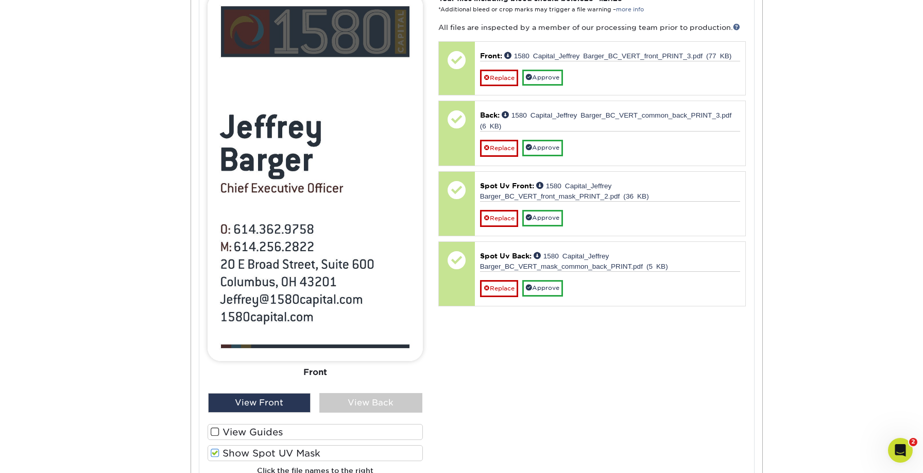
scroll to position [507, 0]
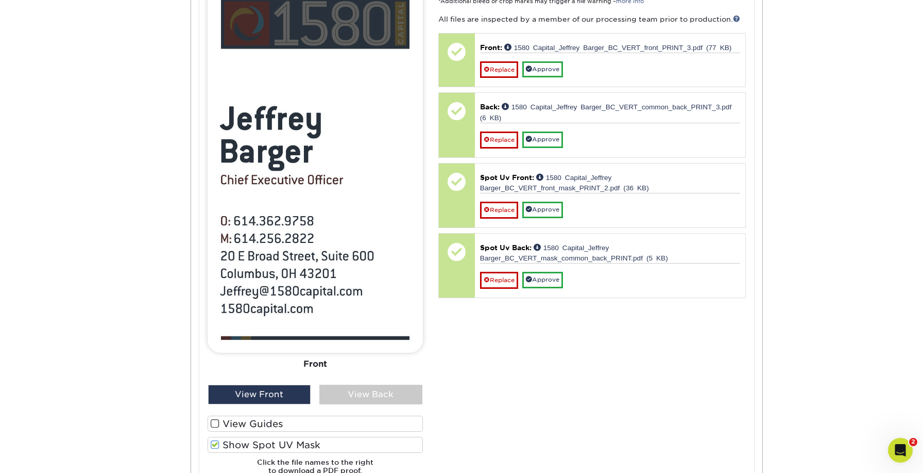
click at [211, 440] on span at bounding box center [215, 445] width 9 height 10
click at [0, 0] on input "Show Spot UV Mask" at bounding box center [0, 0] width 0 height 0
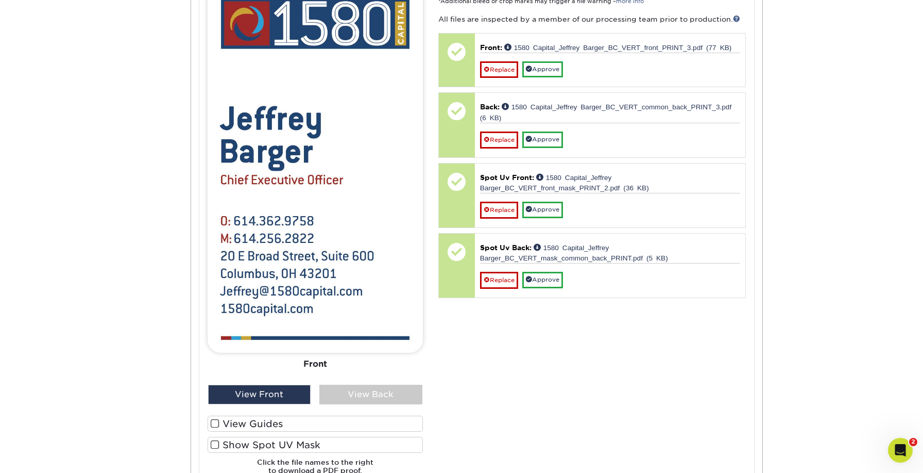
click at [211, 440] on span at bounding box center [215, 445] width 9 height 10
click at [0, 0] on input "Show Spot UV Mask" at bounding box center [0, 0] width 0 height 0
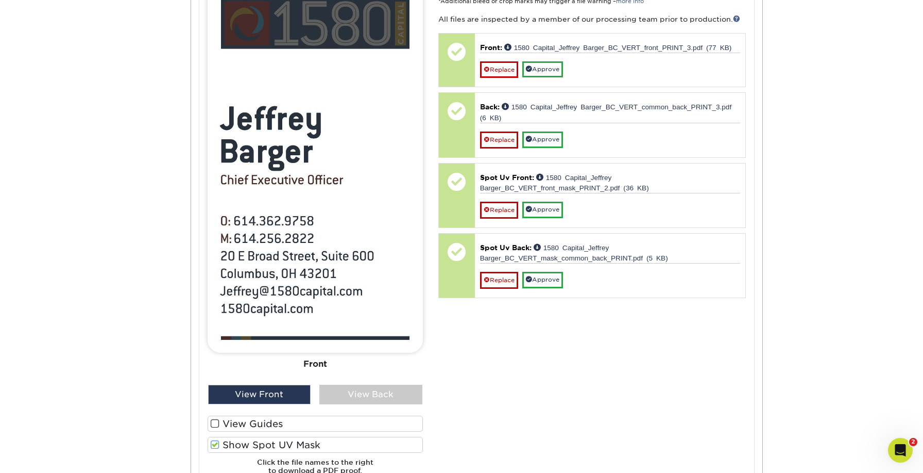
click at [211, 440] on span at bounding box center [215, 445] width 9 height 10
click at [0, 0] on input "Show Spot UV Mask" at bounding box center [0, 0] width 0 height 0
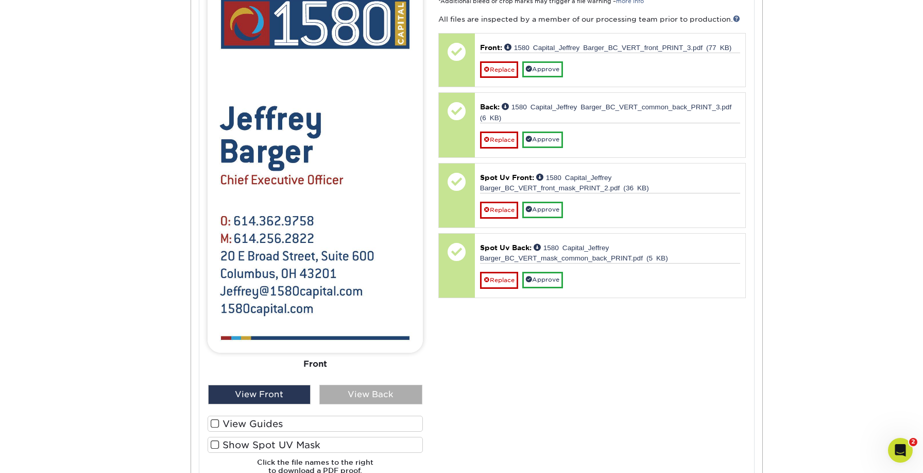
click at [360, 384] on div "View Back" at bounding box center [370, 394] width 103 height 20
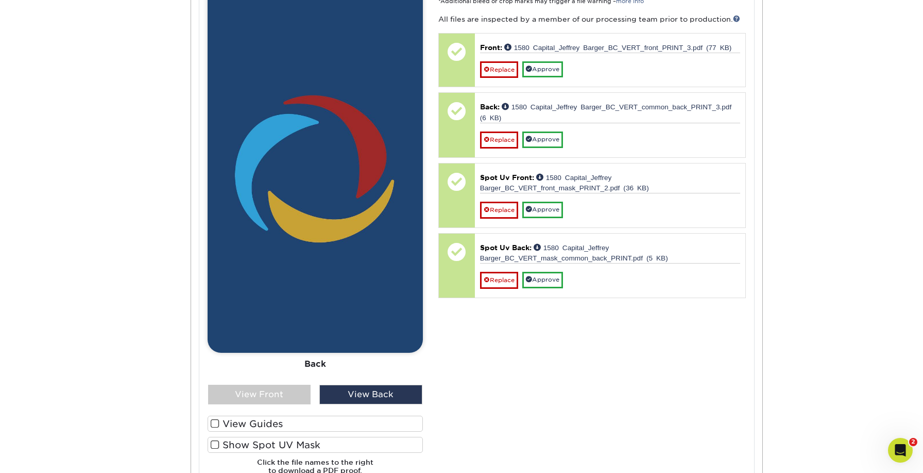
click at [217, 440] on span at bounding box center [215, 445] width 9 height 10
click at [0, 0] on input "Show Spot UV Mask" at bounding box center [0, 0] width 0 height 0
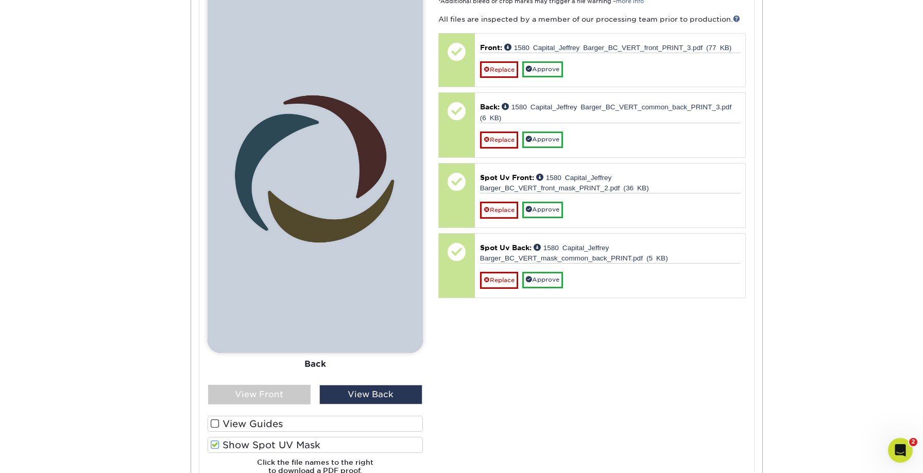
click at [217, 440] on span at bounding box center [215, 445] width 9 height 10
click at [0, 0] on input "Show Spot UV Mask" at bounding box center [0, 0] width 0 height 0
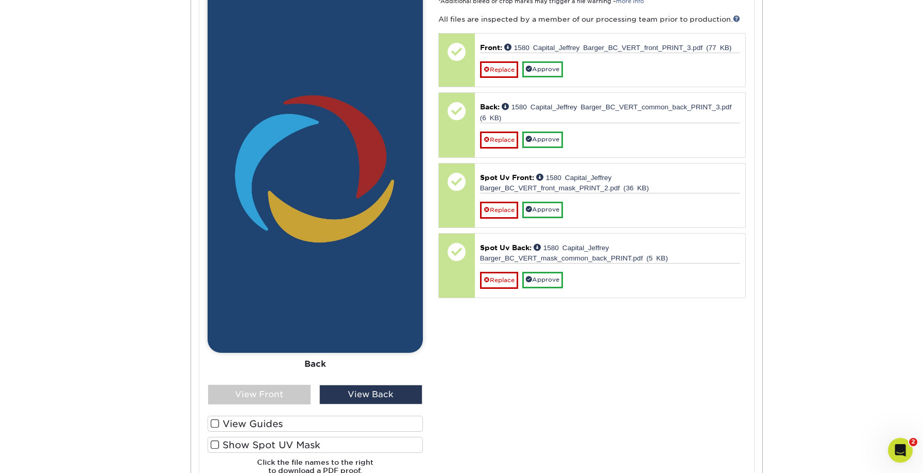
click at [217, 440] on span at bounding box center [215, 445] width 9 height 10
click at [0, 0] on input "Show Spot UV Mask" at bounding box center [0, 0] width 0 height 0
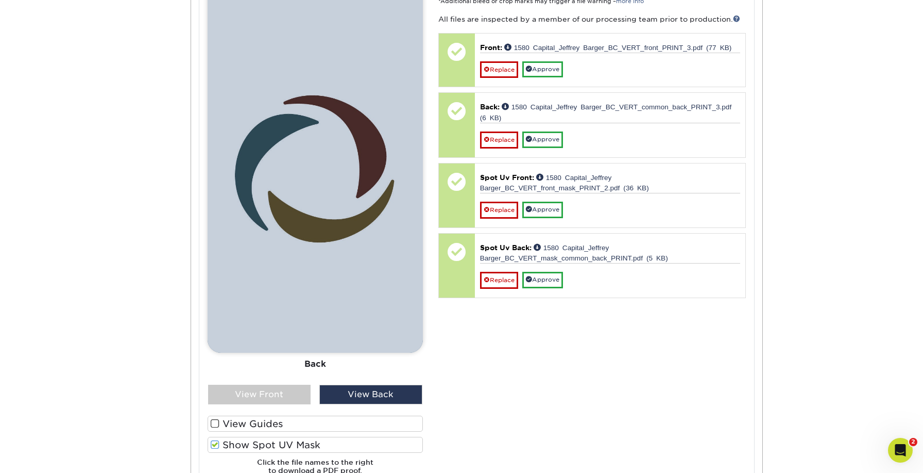
click at [217, 440] on span at bounding box center [215, 445] width 9 height 10
click at [0, 0] on input "Show Spot UV Mask" at bounding box center [0, 0] width 0 height 0
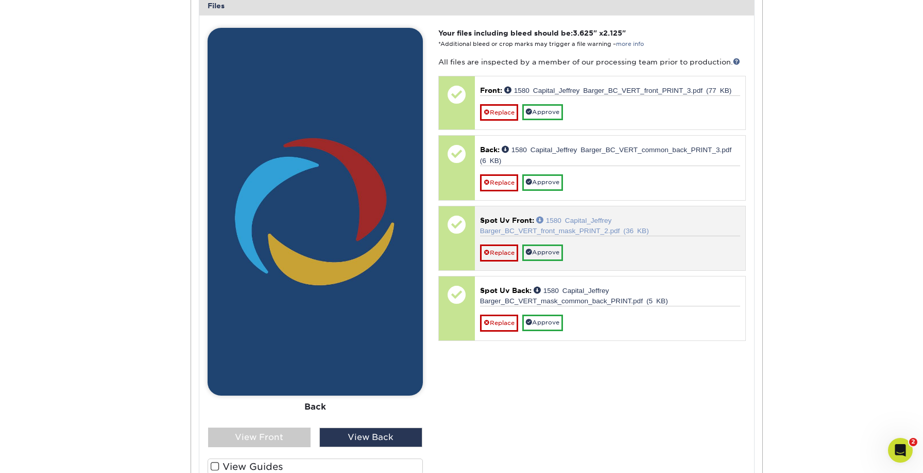
scroll to position [463, 0]
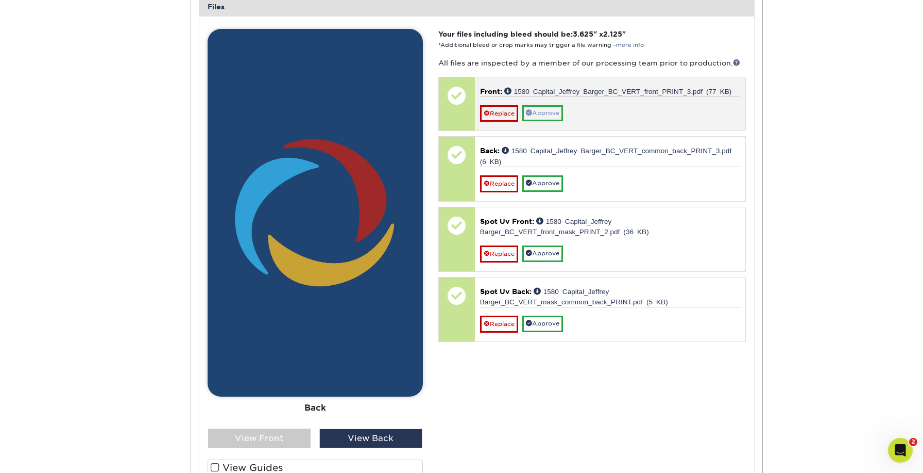
click at [547, 108] on link "Approve" at bounding box center [543, 113] width 41 height 16
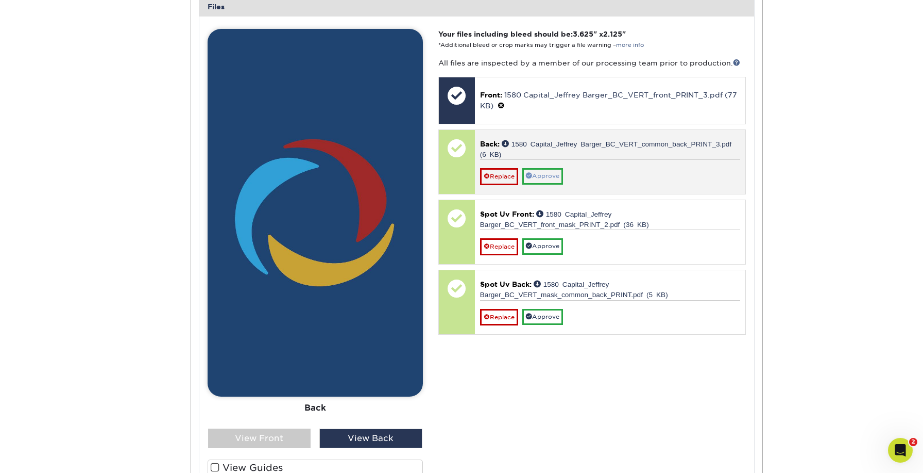
click at [544, 168] on link "Approve" at bounding box center [543, 176] width 41 height 16
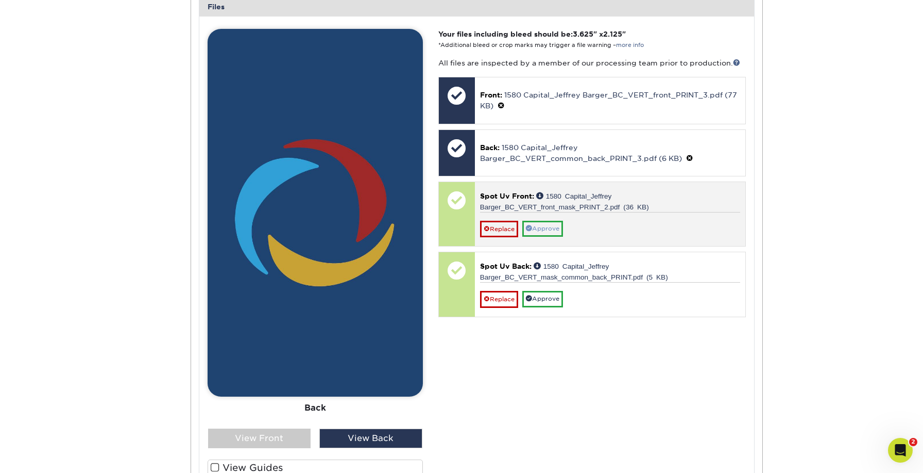
click at [536, 221] on link "Approve" at bounding box center [543, 229] width 41 height 16
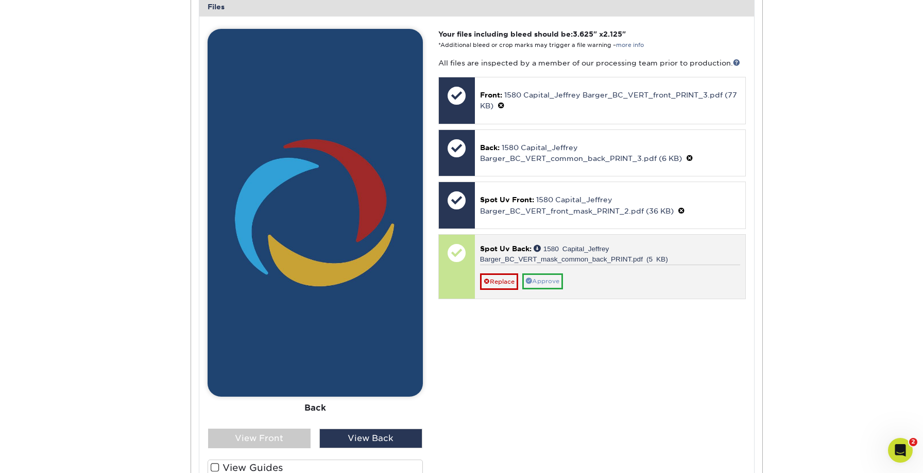
click at [546, 273] on link "Approve" at bounding box center [543, 281] width 41 height 16
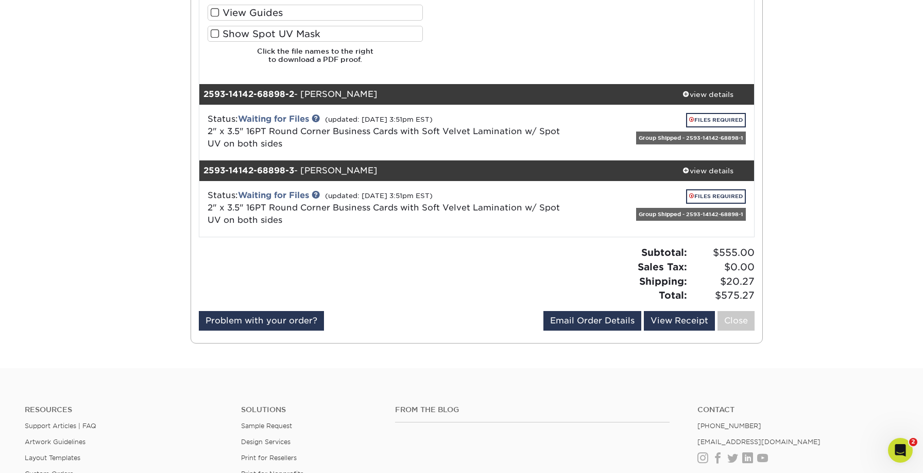
scroll to position [922, 0]
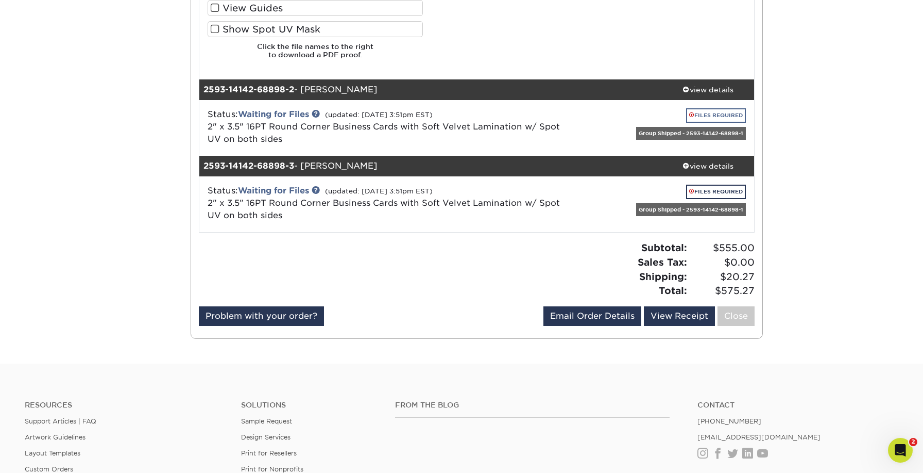
click at [700, 108] on link "FILES REQUIRED" at bounding box center [716, 115] width 60 height 14
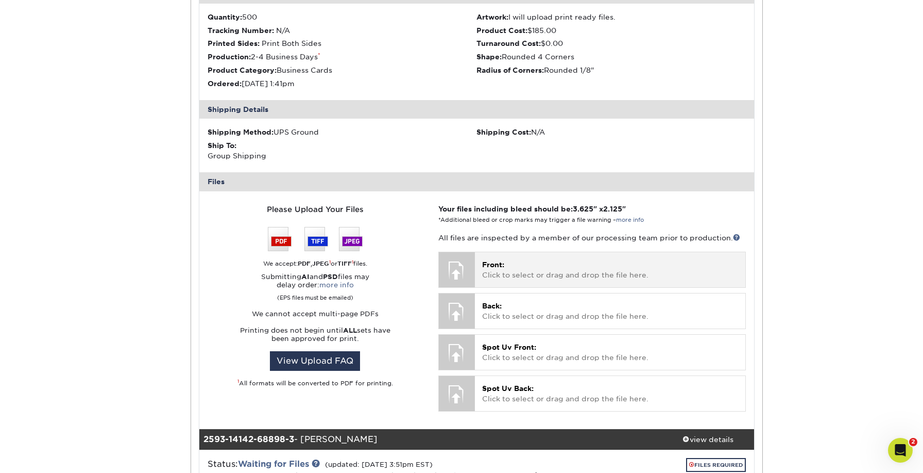
scroll to position [1105, 0]
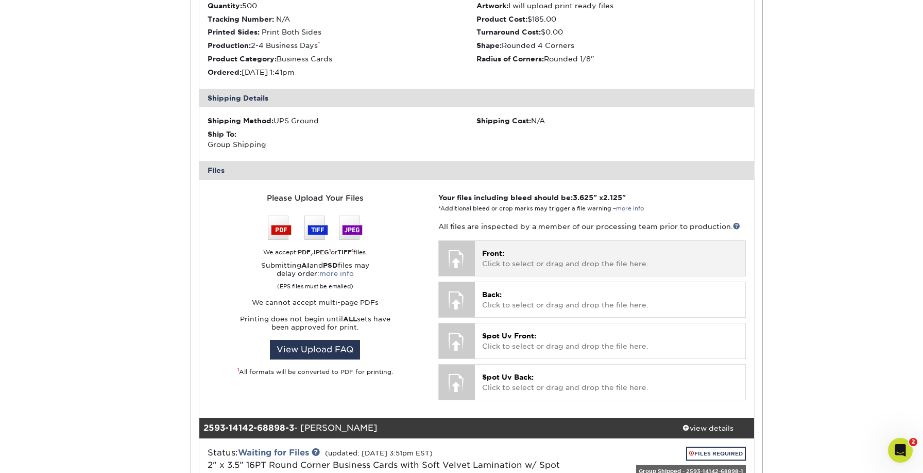
click at [510, 249] on p "Front: Click to select or drag and drop the file here." at bounding box center [610, 258] width 256 height 21
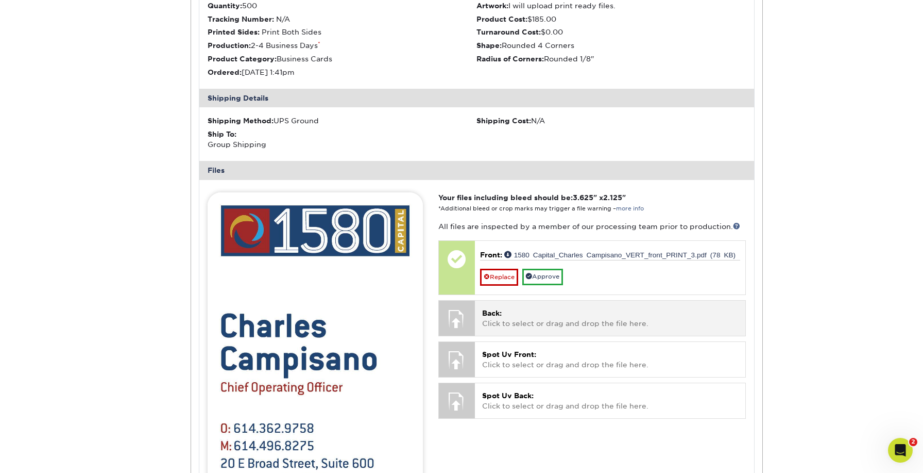
click at [536, 308] on p "Back: Click to select or drag and drop the file here." at bounding box center [610, 318] width 256 height 21
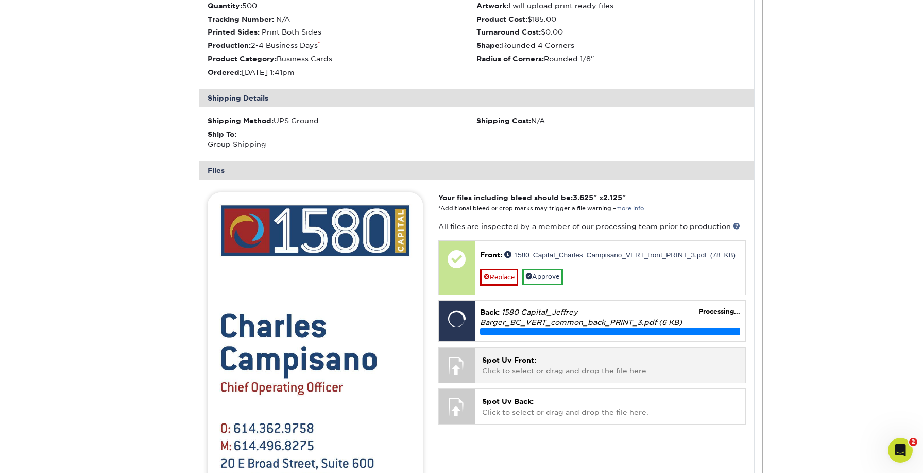
click at [558, 355] on p "Spot Uv Front: Click to select or drag and drop the file here." at bounding box center [610, 365] width 256 height 21
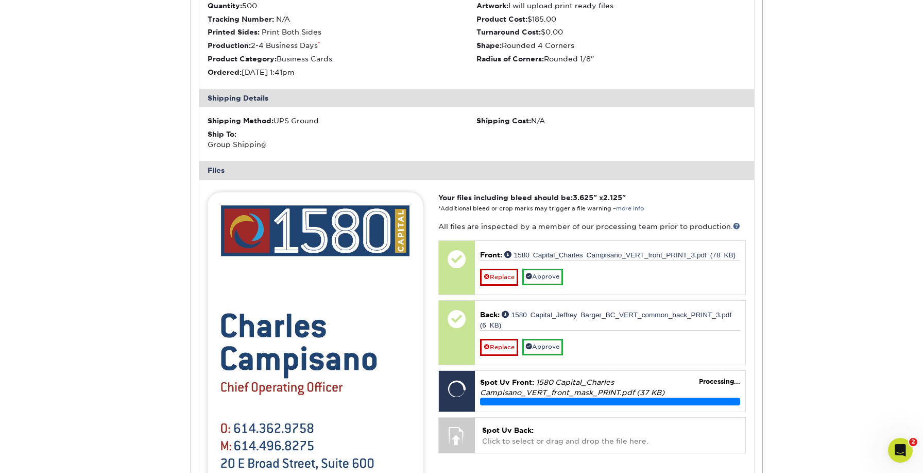
scroll to position [1139, 0]
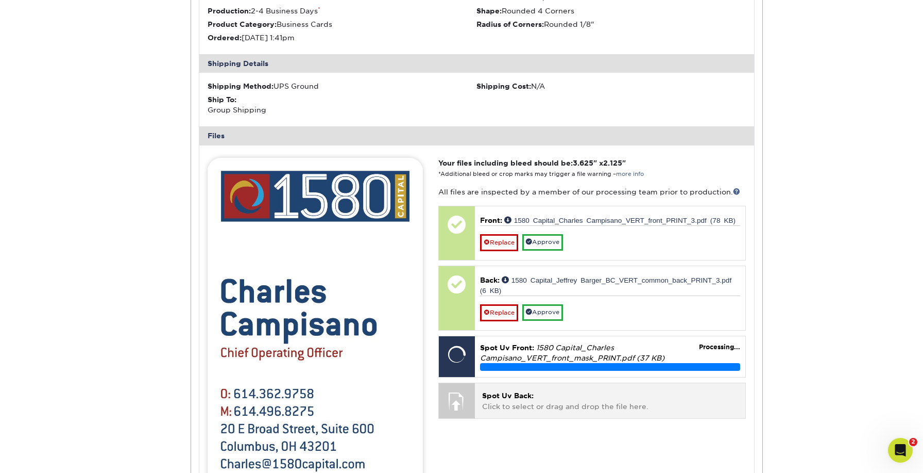
click at [622, 390] on p "Spot Uv Back: Click to select or drag and drop the file here." at bounding box center [610, 400] width 256 height 21
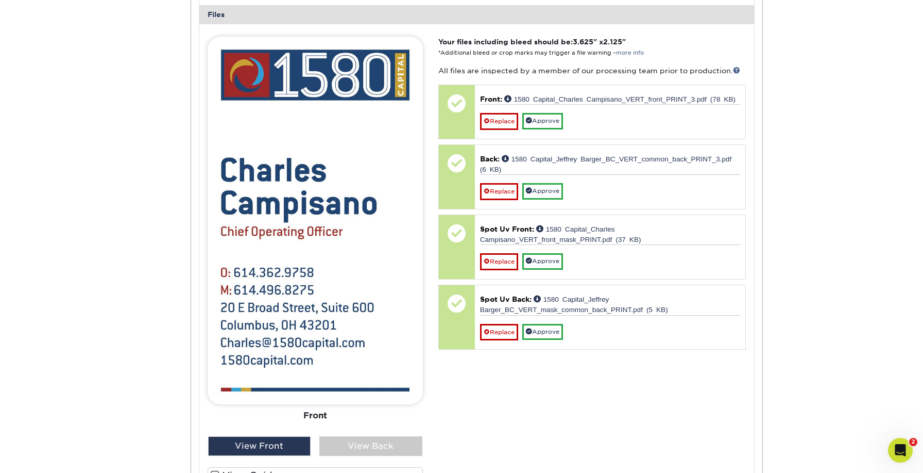
scroll to position [1279, 0]
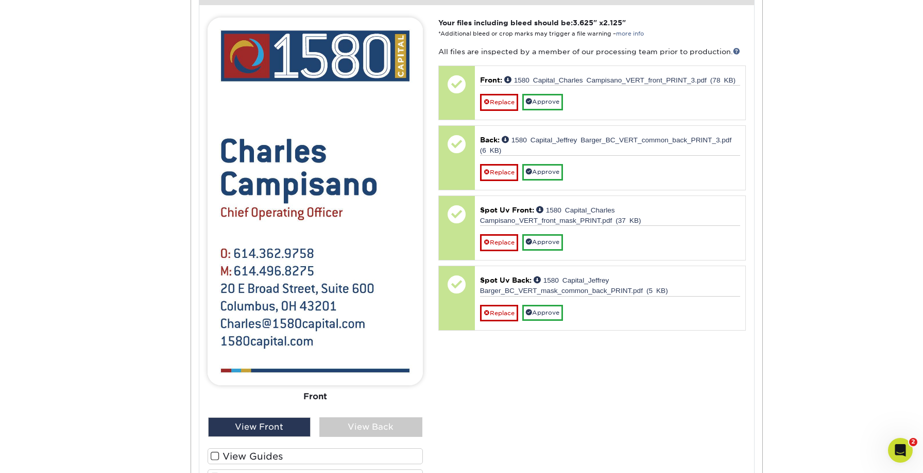
click at [215, 472] on span at bounding box center [215, 477] width 9 height 10
click at [0, 0] on input "Show Spot UV Mask" at bounding box center [0, 0] width 0 height 0
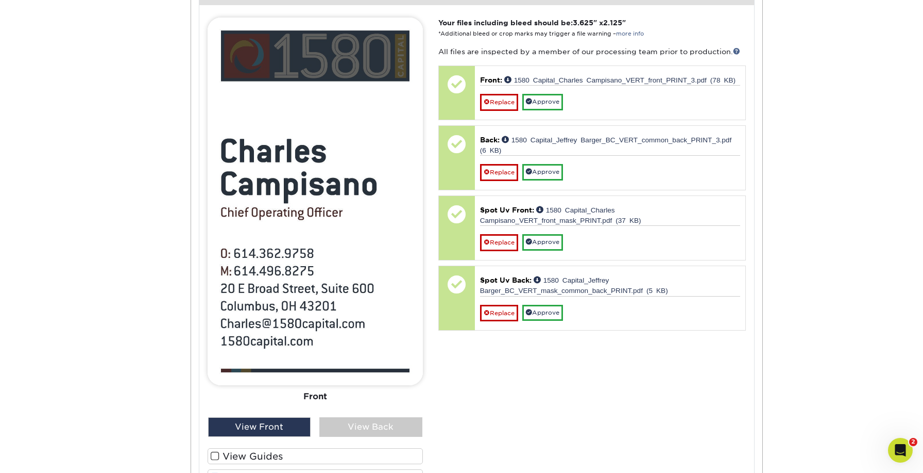
click at [215, 472] on span at bounding box center [215, 477] width 9 height 10
click at [0, 0] on input "Show Spot UV Mask" at bounding box center [0, 0] width 0 height 0
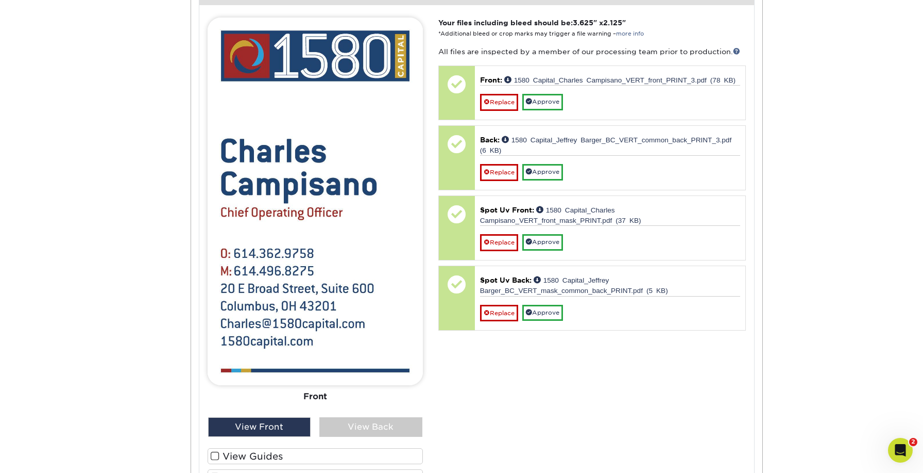
click at [215, 472] on span at bounding box center [215, 477] width 9 height 10
click at [0, 0] on input "Show Spot UV Mask" at bounding box center [0, 0] width 0 height 0
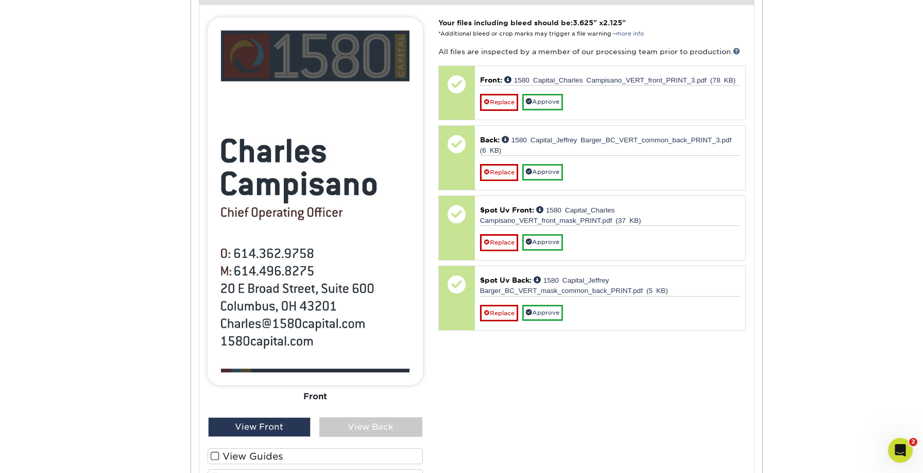
click at [215, 472] on span at bounding box center [215, 477] width 9 height 10
click at [0, 0] on input "Show Spot UV Mask" at bounding box center [0, 0] width 0 height 0
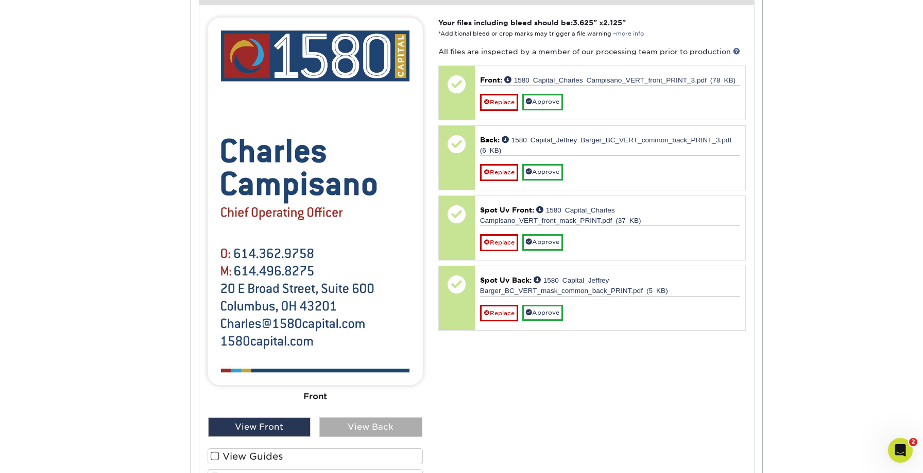
drag, startPoint x: 358, startPoint y: 420, endPoint x: 341, endPoint y: 423, distance: 17.1
click at [358, 420] on div "View Back" at bounding box center [370, 427] width 103 height 20
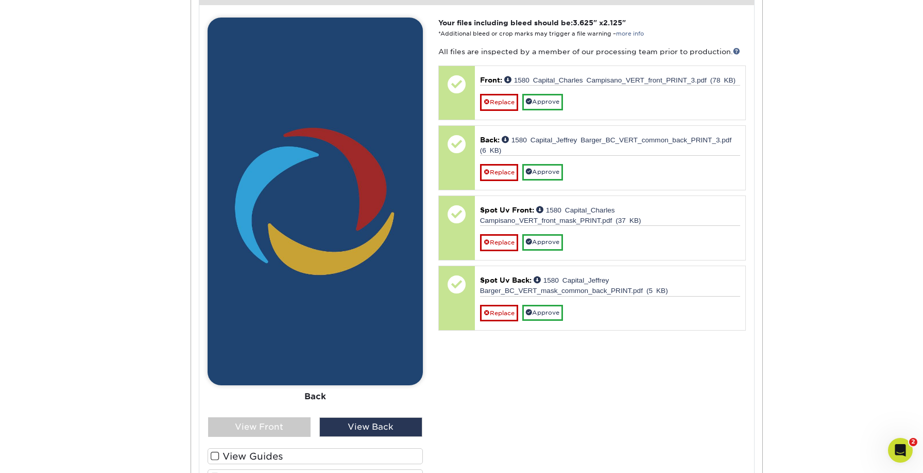
click at [218, 472] on span at bounding box center [215, 477] width 9 height 10
click at [0, 0] on input "Show Spot UV Mask" at bounding box center [0, 0] width 0 height 0
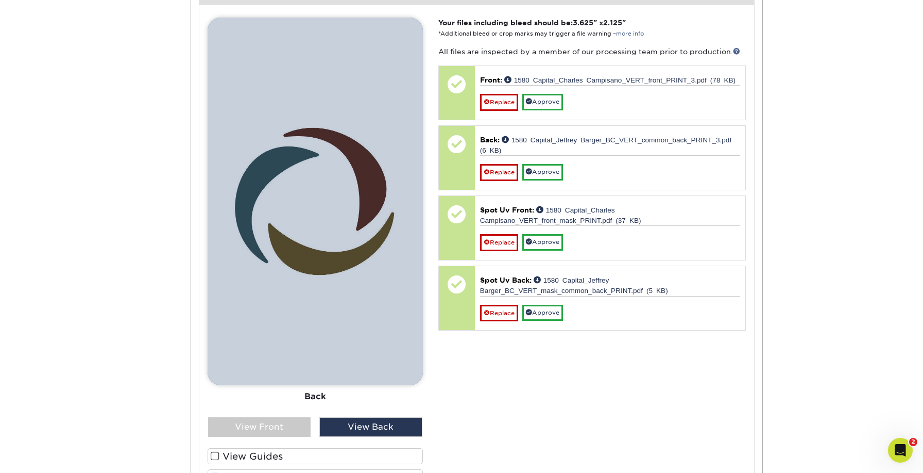
click at [218, 472] on span at bounding box center [215, 477] width 9 height 10
click at [0, 0] on input "Show Spot UV Mask" at bounding box center [0, 0] width 0 height 0
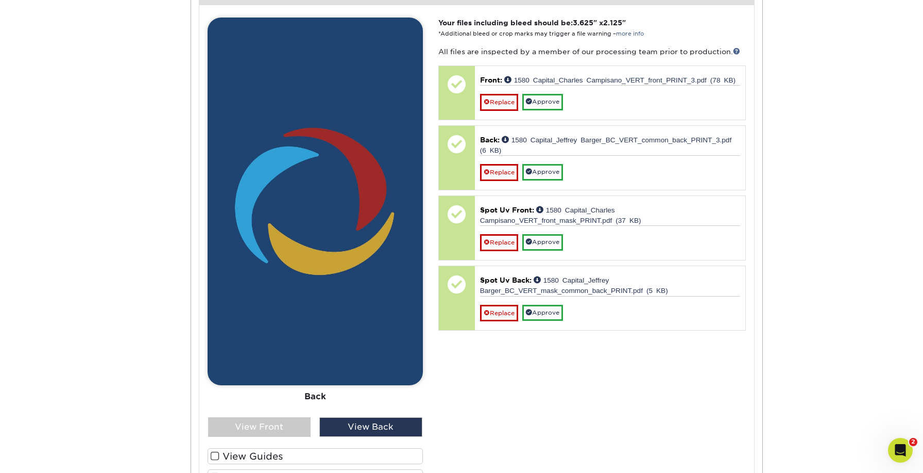
click at [218, 472] on span at bounding box center [215, 477] width 9 height 10
click at [0, 0] on input "Show Spot UV Mask" at bounding box center [0, 0] width 0 height 0
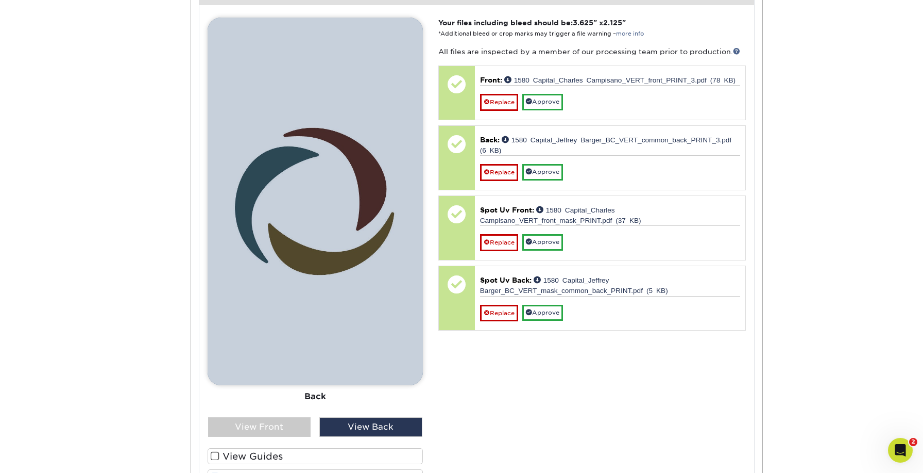
click at [218, 472] on span at bounding box center [215, 477] width 9 height 10
click at [0, 0] on input "Show Spot UV Mask" at bounding box center [0, 0] width 0 height 0
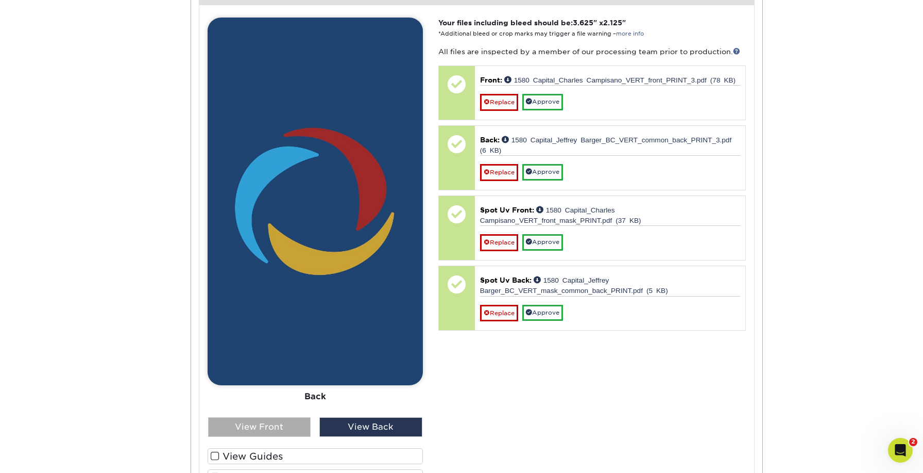
click at [278, 417] on div "View Front" at bounding box center [259, 427] width 103 height 20
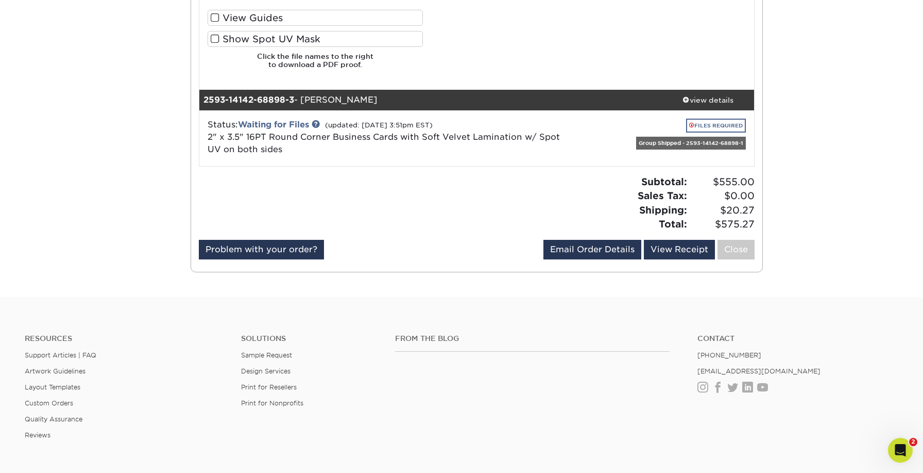
scroll to position [1717, 0]
click at [730, 119] on link "FILES REQUIRED" at bounding box center [716, 126] width 60 height 14
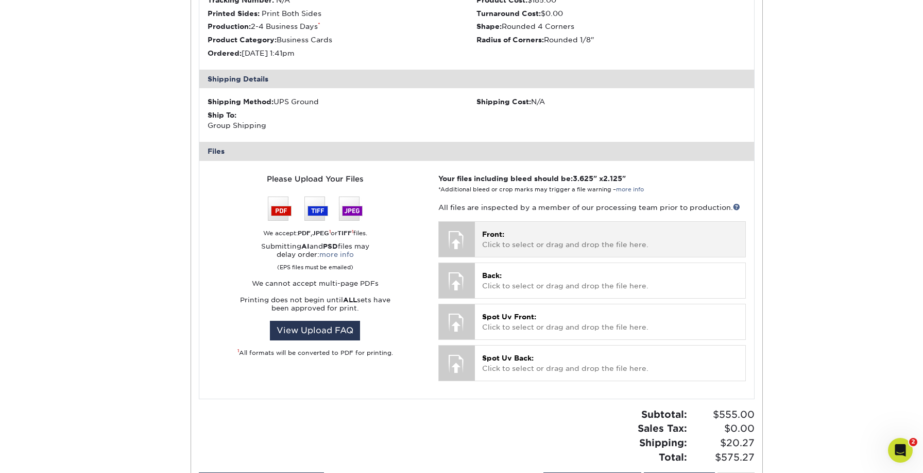
scroll to position [1930, 0]
click at [527, 228] on p "Front: Click to select or drag and drop the file here." at bounding box center [610, 238] width 256 height 21
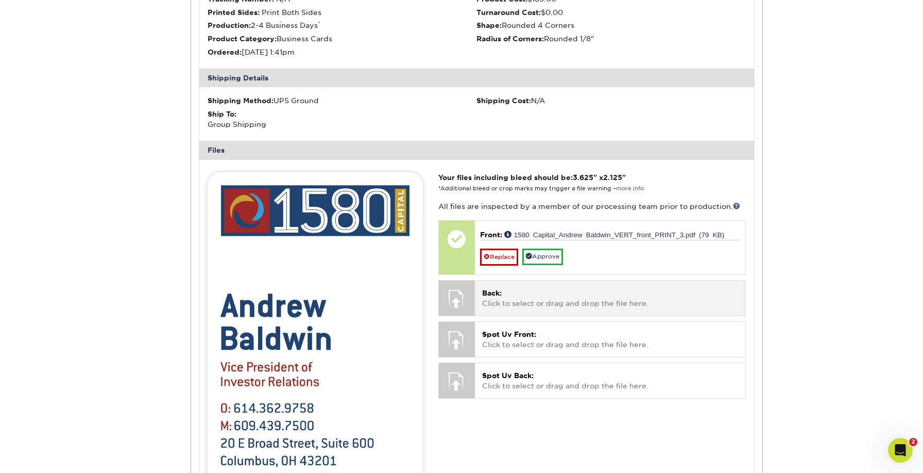
click at [517, 280] on div "Back: Click to select or drag and drop the file here. Choose file" at bounding box center [610, 297] width 271 height 35
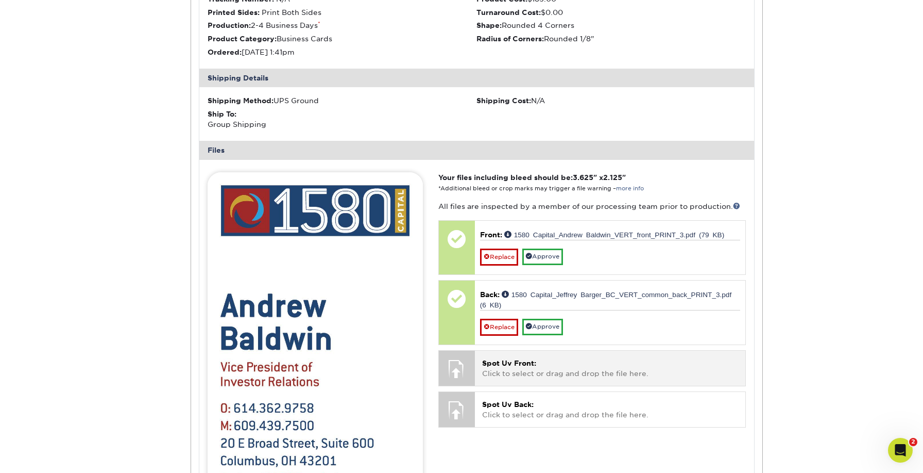
click at [545, 358] on p "Spot Uv Front: Click to select or drag and drop the file here." at bounding box center [610, 368] width 256 height 21
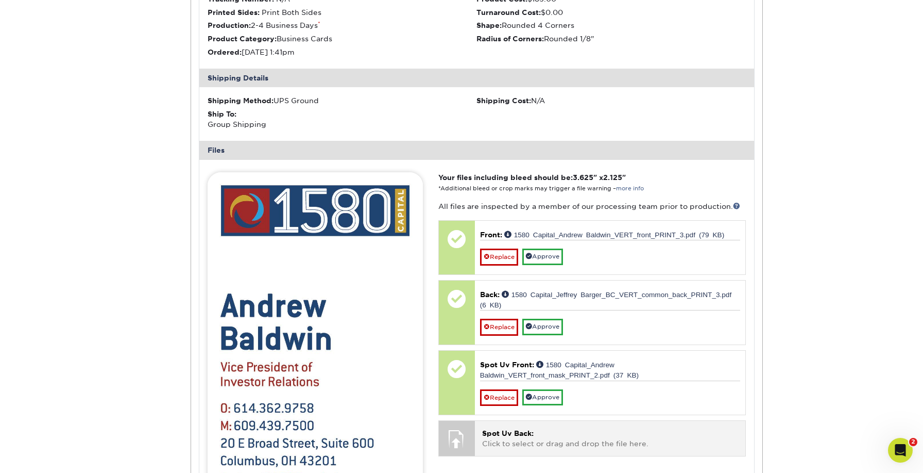
click at [525, 429] on span "Spot Uv Back:" at bounding box center [508, 433] width 52 height 8
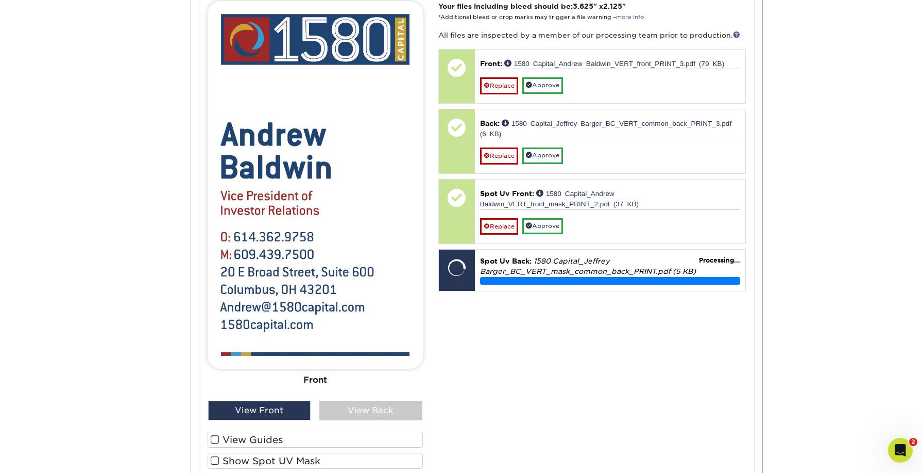
scroll to position [2111, 0]
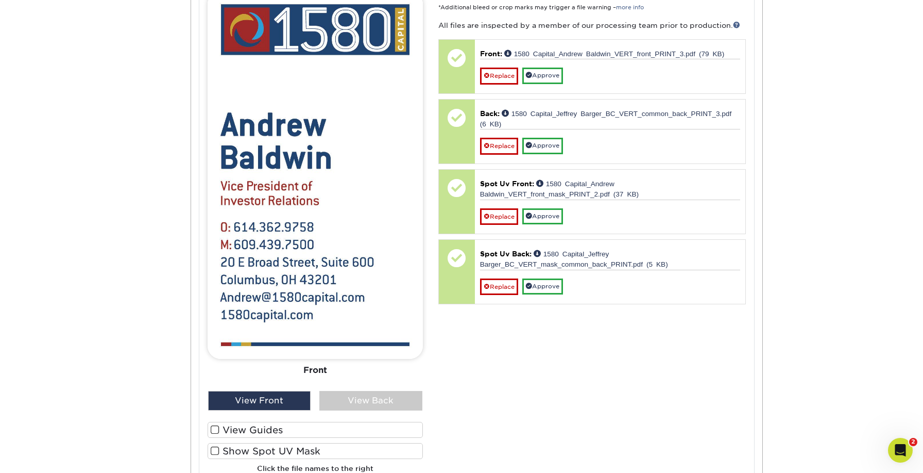
click at [212, 446] on span at bounding box center [215, 451] width 9 height 10
click at [0, 0] on input "Show Spot UV Mask" at bounding box center [0, 0] width 0 height 0
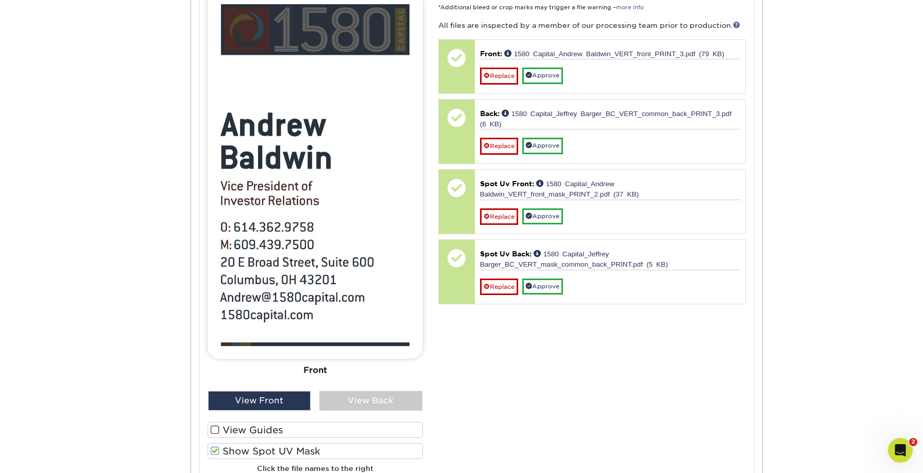
click at [212, 446] on span at bounding box center [215, 451] width 9 height 10
click at [0, 0] on input "Show Spot UV Mask" at bounding box center [0, 0] width 0 height 0
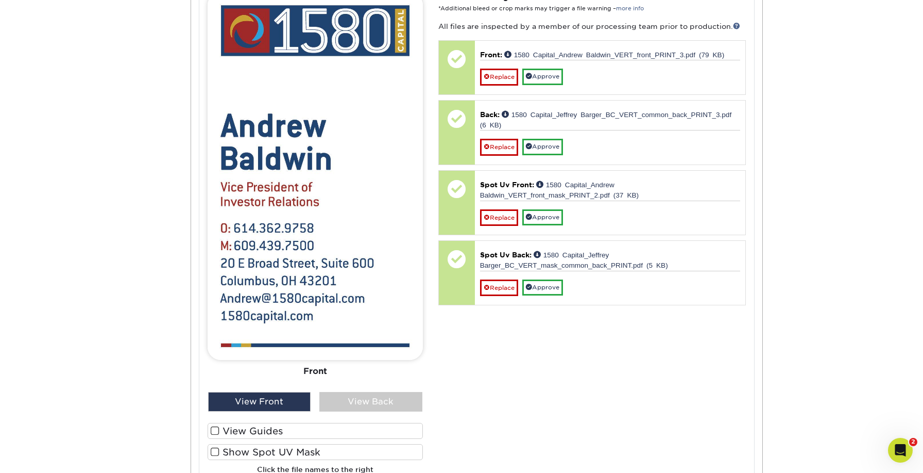
click at [212, 447] on span at bounding box center [215, 452] width 9 height 10
click at [0, 0] on input "Show Spot UV Mask" at bounding box center [0, 0] width 0 height 0
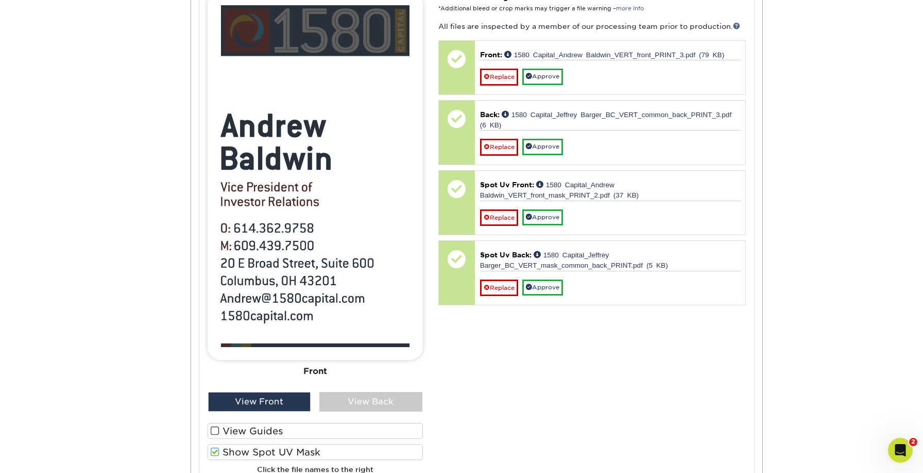
click at [212, 447] on span at bounding box center [215, 452] width 9 height 10
click at [0, 0] on input "Show Spot UV Mask" at bounding box center [0, 0] width 0 height 0
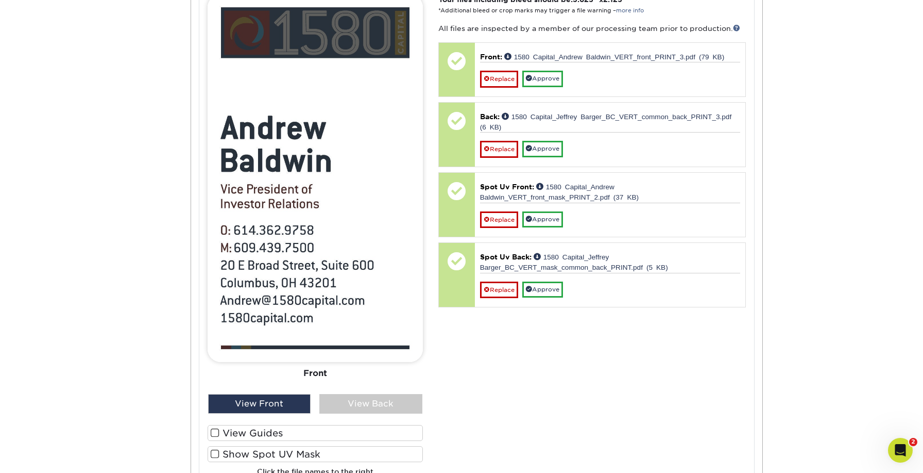
scroll to position [2104, 0]
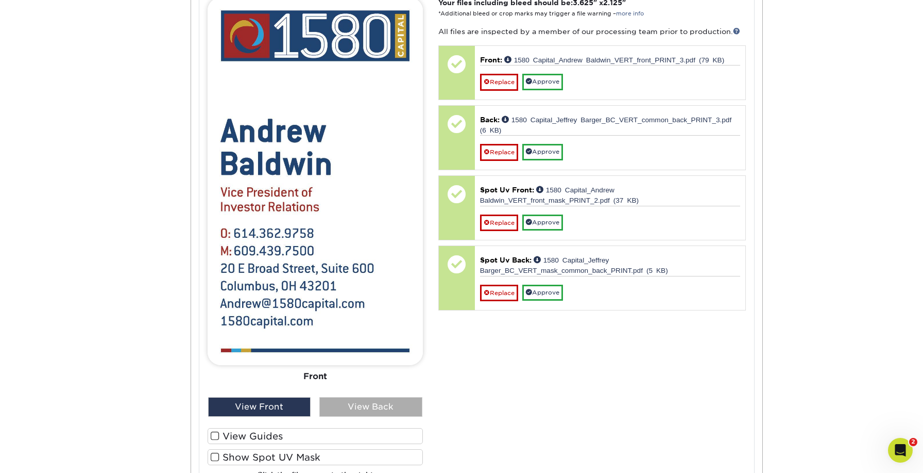
click at [345, 397] on div "View Back" at bounding box center [370, 407] width 103 height 20
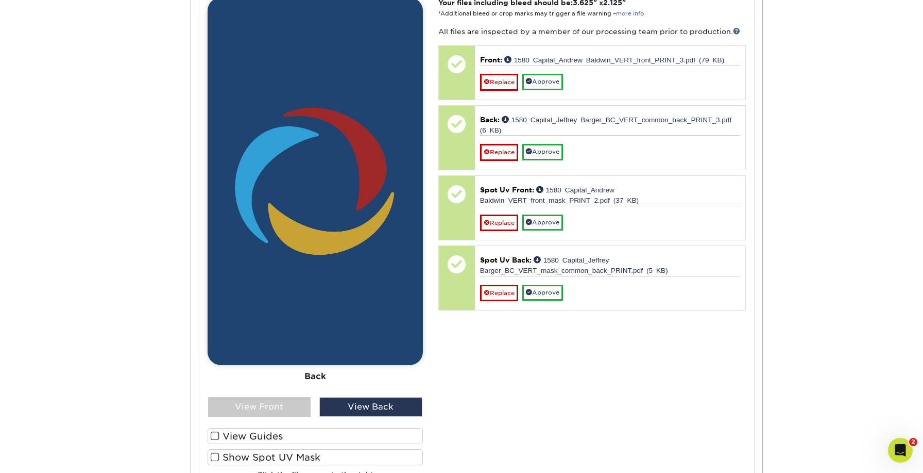
click at [216, 452] on span at bounding box center [215, 457] width 9 height 10
click at [0, 0] on input "Show Spot UV Mask" at bounding box center [0, 0] width 0 height 0
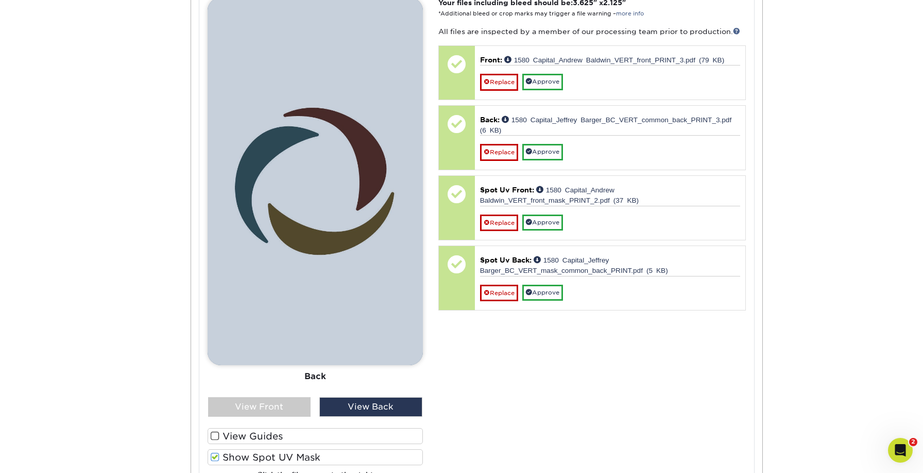
click at [216, 452] on span at bounding box center [215, 457] width 9 height 10
click at [0, 0] on input "Show Spot UV Mask" at bounding box center [0, 0] width 0 height 0
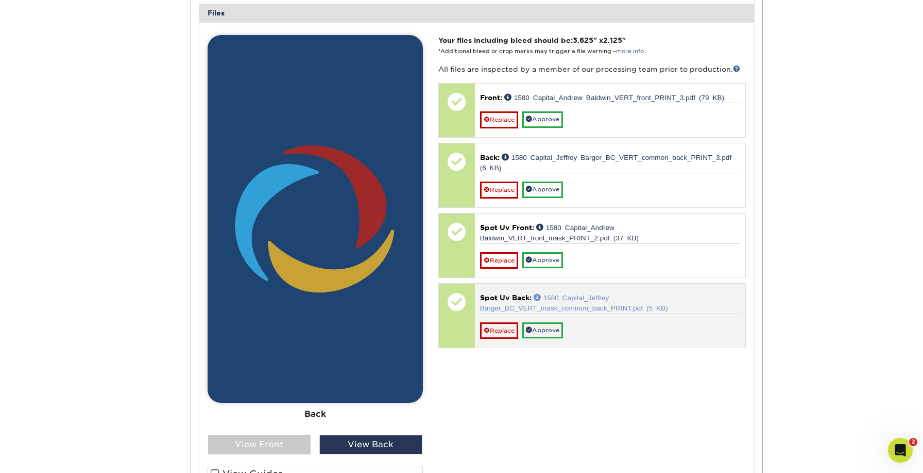
scroll to position [2065, 0]
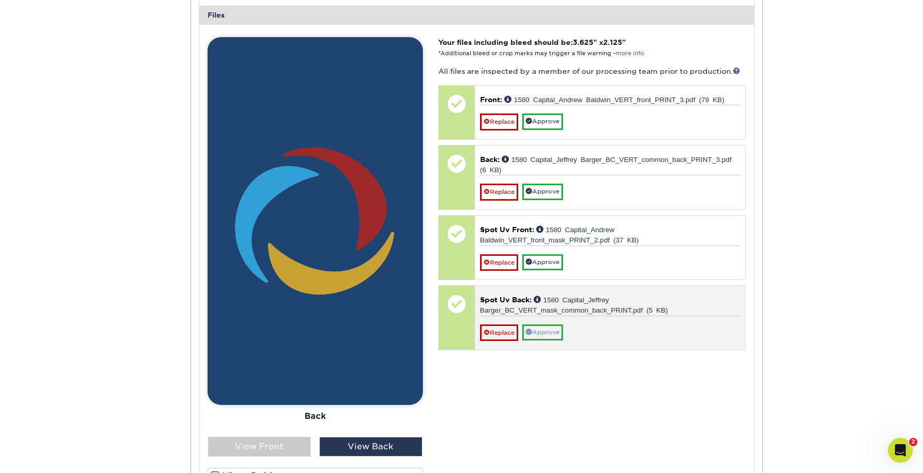
click at [554, 324] on link "Approve" at bounding box center [543, 332] width 41 height 16
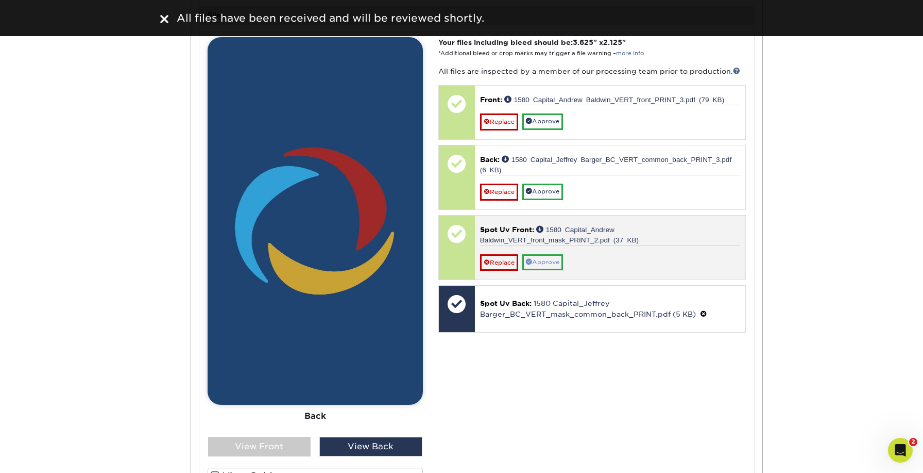
click at [547, 254] on link "Approve" at bounding box center [543, 262] width 41 height 16
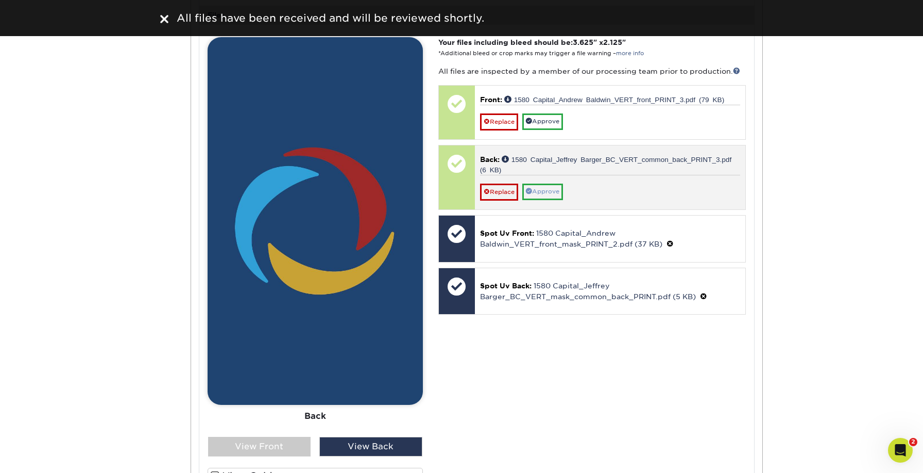
click at [536, 183] on link "Approve" at bounding box center [543, 191] width 41 height 16
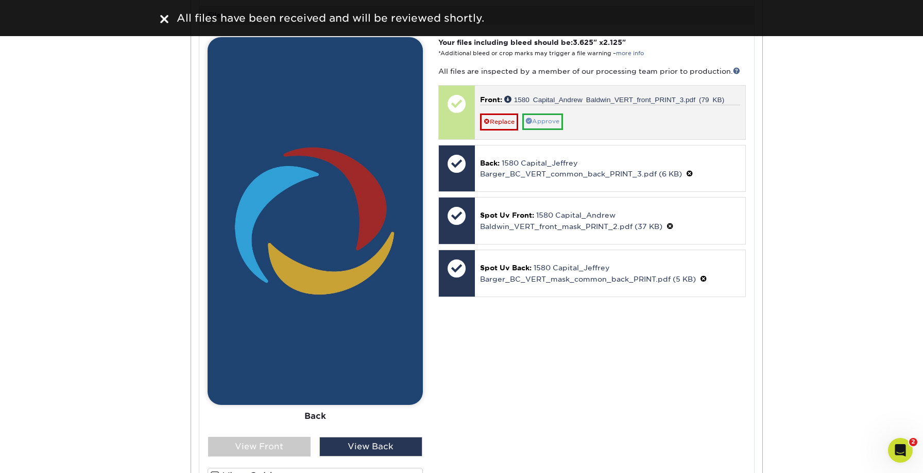
click at [561, 113] on link "Approve" at bounding box center [543, 121] width 41 height 16
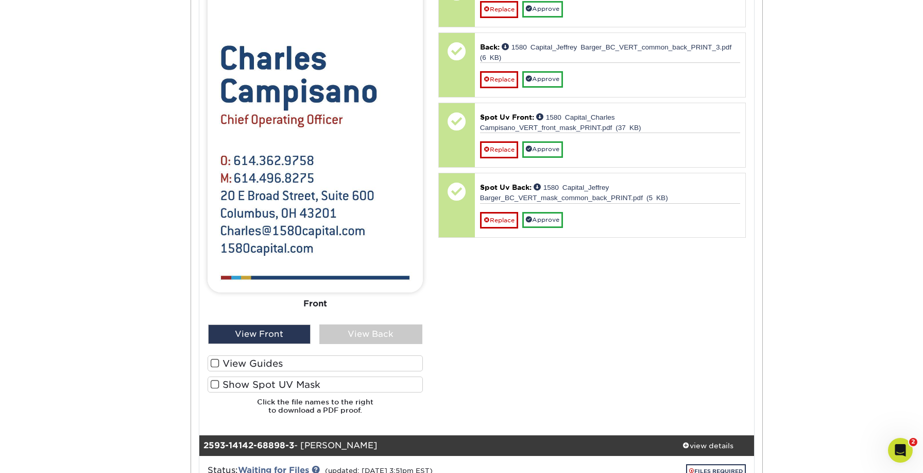
scroll to position [1362, 0]
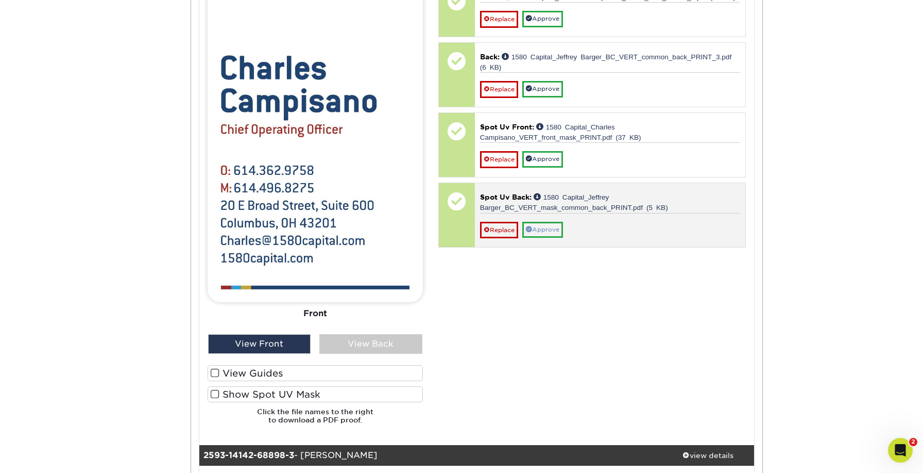
click at [554, 222] on link "Approve" at bounding box center [543, 230] width 41 height 16
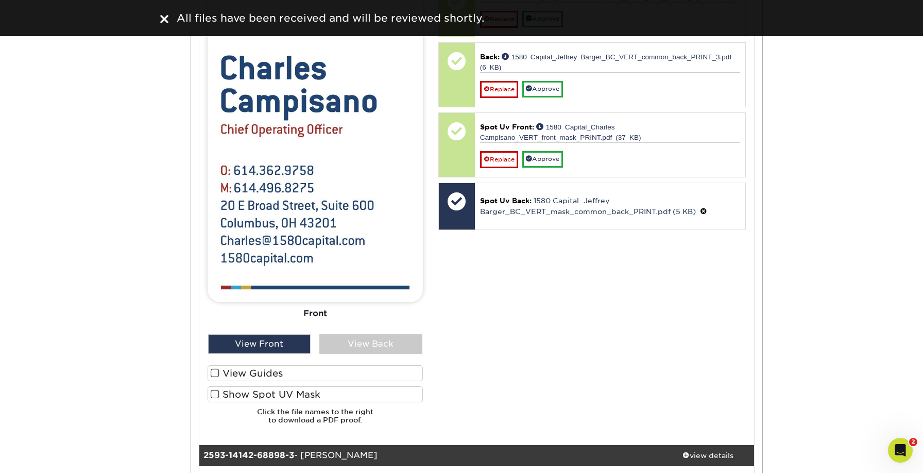
click at [551, 151] on link "Approve" at bounding box center [543, 159] width 41 height 16
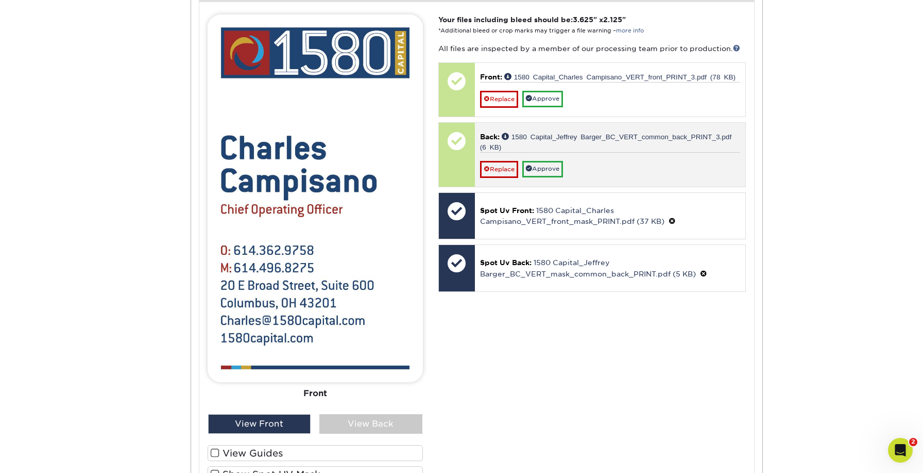
scroll to position [1279, 0]
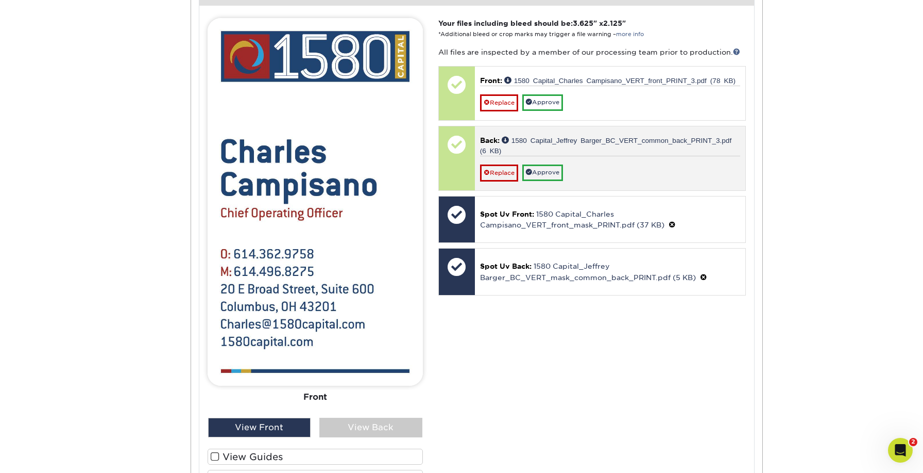
click at [546, 156] on div "Replace Approve" at bounding box center [610, 168] width 260 height 25
click at [549, 164] on link "Approve" at bounding box center [543, 172] width 41 height 16
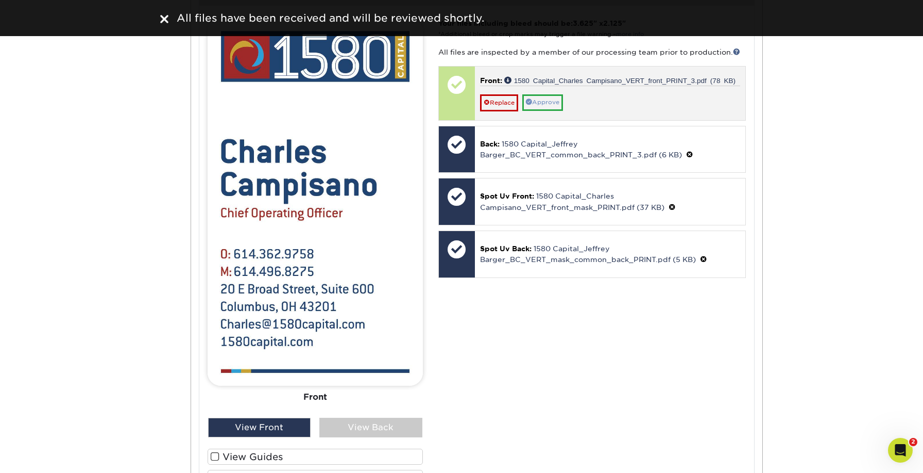
click at [544, 94] on link "Approve" at bounding box center [543, 102] width 41 height 16
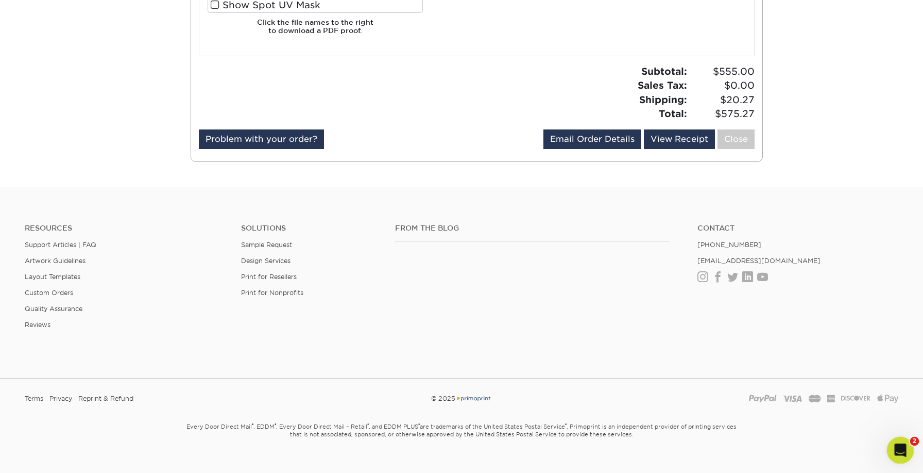
scroll to position [2556, 0]
click at [896, 446] on icon "Open Intercom Messenger" at bounding box center [899, 448] width 17 height 17
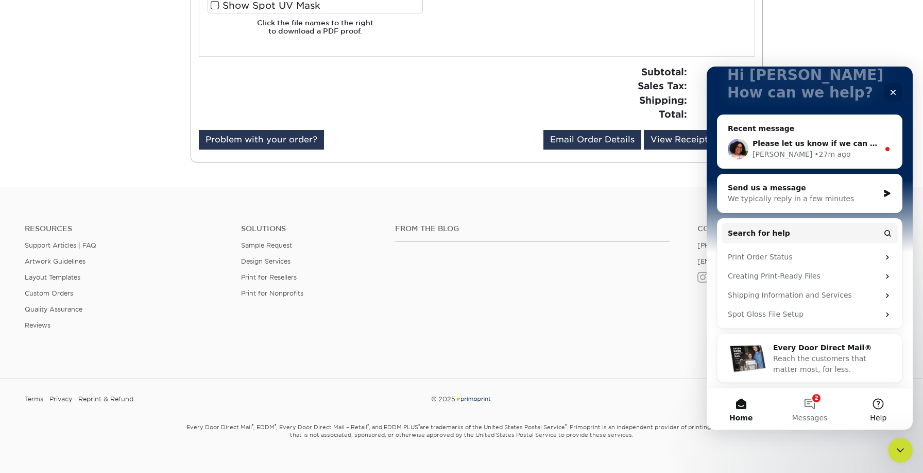
scroll to position [73, 0]
click at [809, 403] on button "2 Messages" at bounding box center [810, 408] width 69 height 41
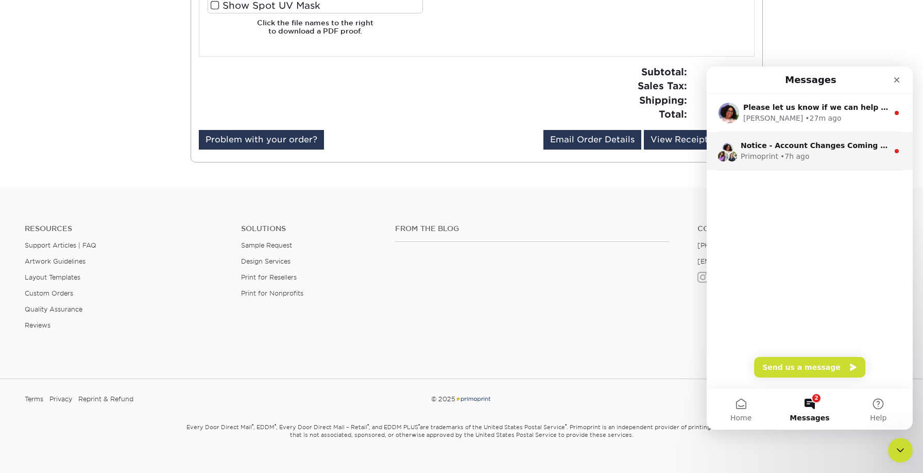
click at [820, 154] on div "Primoprint • 7h ago" at bounding box center [815, 156] width 148 height 11
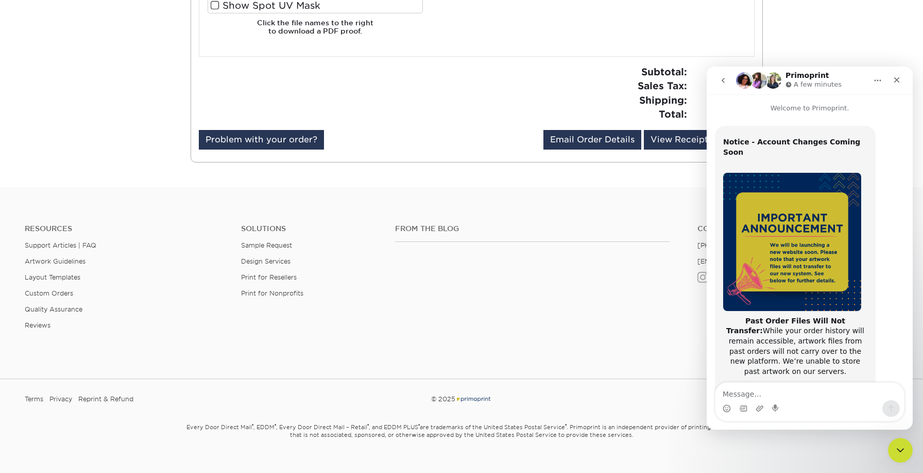
scroll to position [157, 0]
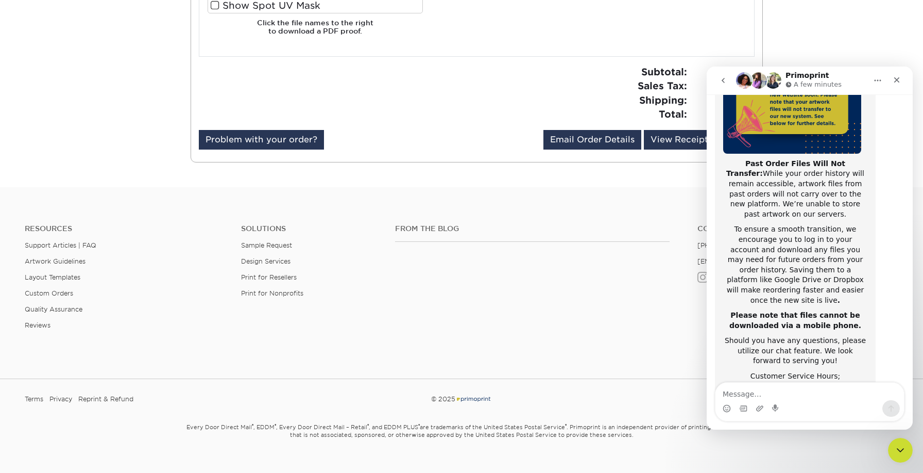
click at [721, 78] on icon "go back" at bounding box center [723, 80] width 8 height 8
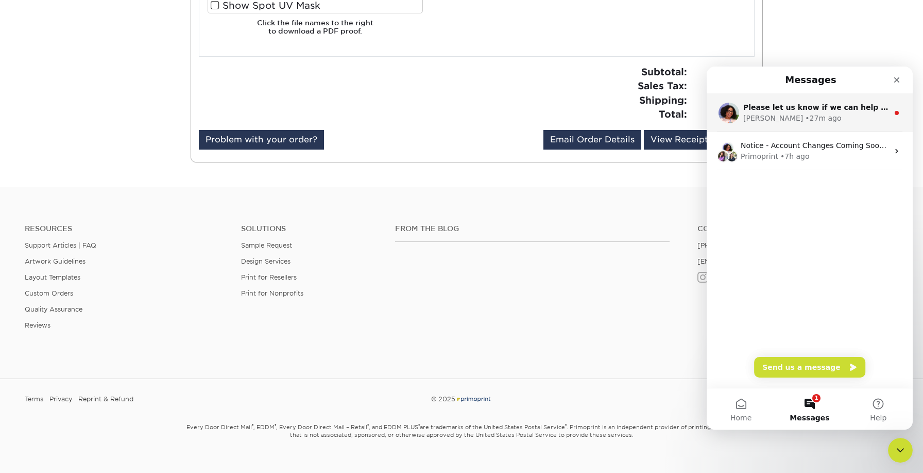
click at [816, 116] on div "[PERSON_NAME] • 27m ago" at bounding box center [816, 118] width 145 height 11
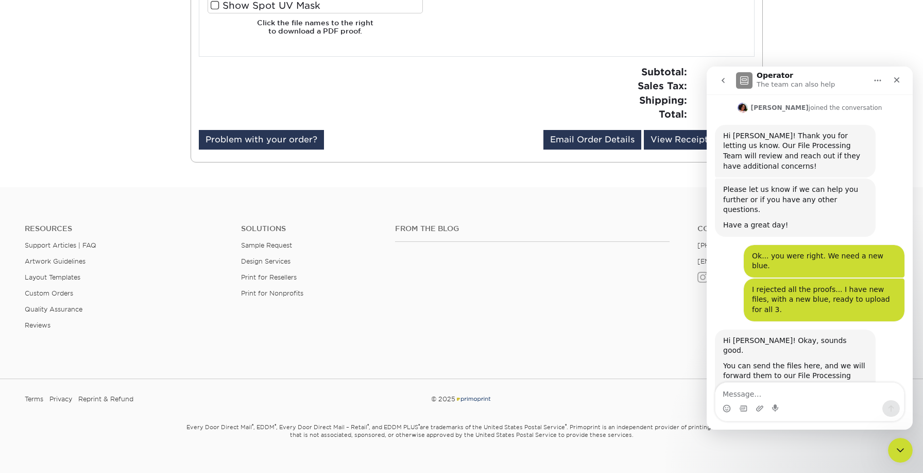
scroll to position [690, 0]
click at [797, 395] on textarea "Message…" at bounding box center [810, 391] width 189 height 18
type textarea "All new files for all three have been uploaded."
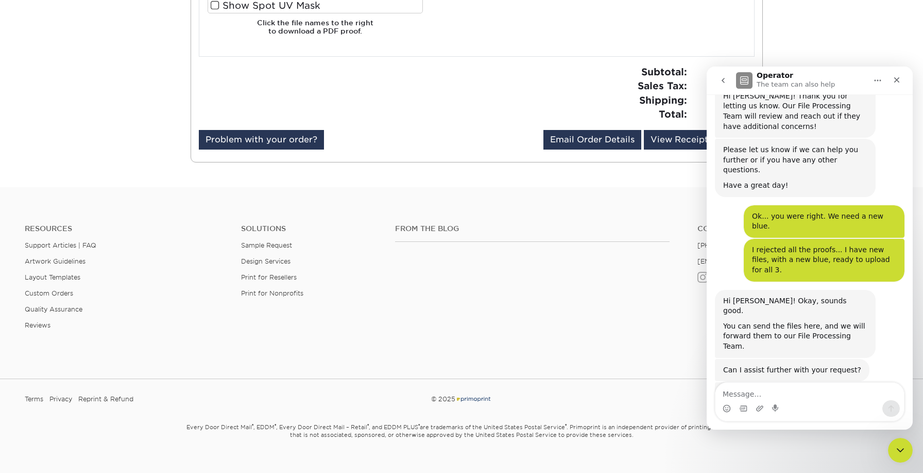
click at [608, 300] on div "From the Blog Contact [PHONE_NUMBER] [EMAIL_ADDRESS][DOMAIN_NAME] Instagram Fac…" at bounding box center [647, 284] width 519 height 121
click at [901, 80] on icon "Close" at bounding box center [897, 80] width 8 height 8
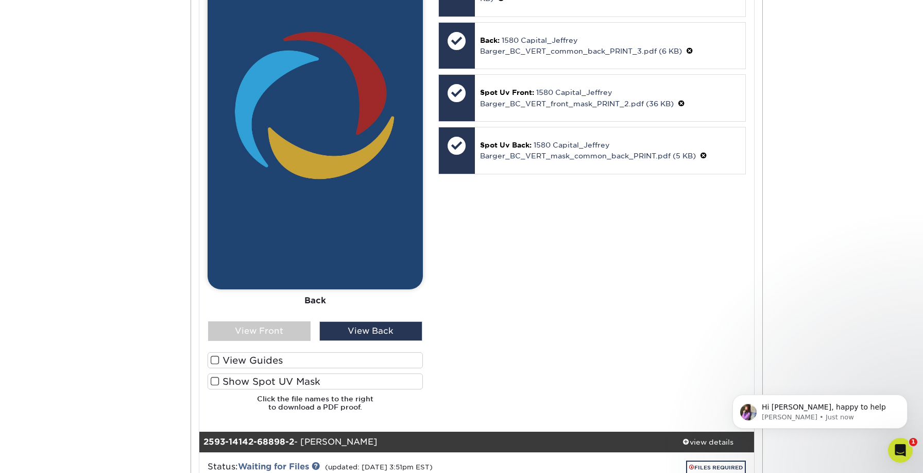
scroll to position [574, 0]
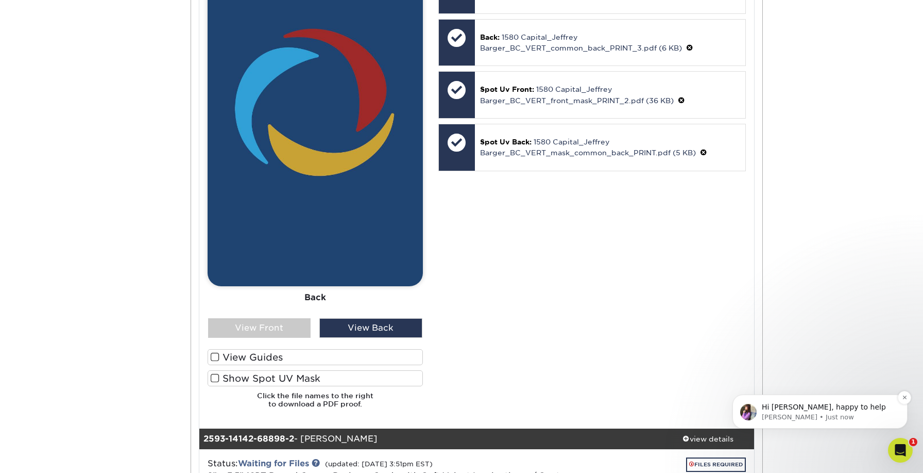
click at [827, 417] on p "[PERSON_NAME] • Just now" at bounding box center [828, 416] width 133 height 9
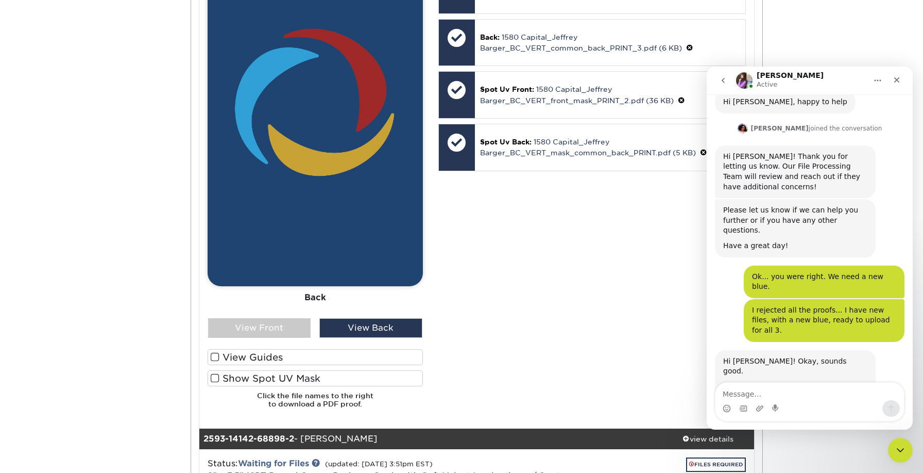
scroll to position [778, 0]
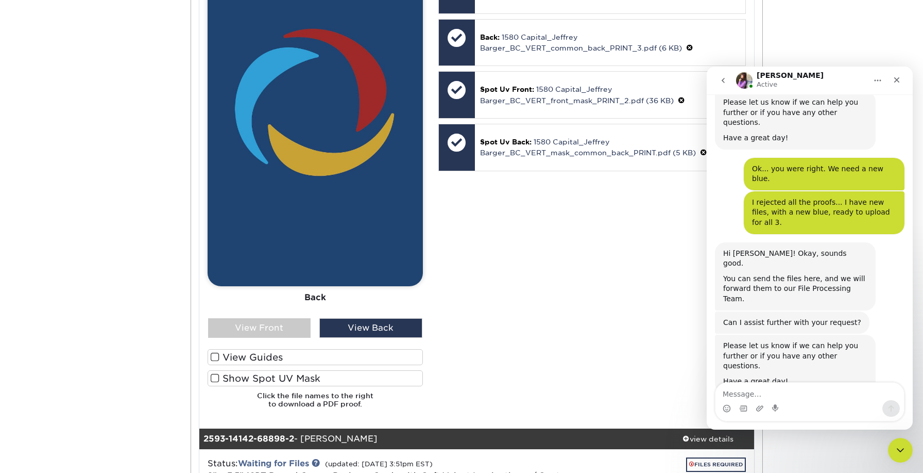
click at [587, 296] on div "Your files including bleed should be: 3.625 " x 2.125 " *Additional bleed or cr…" at bounding box center [592, 168] width 323 height 498
click at [897, 81] on icon "Close" at bounding box center [897, 80] width 8 height 8
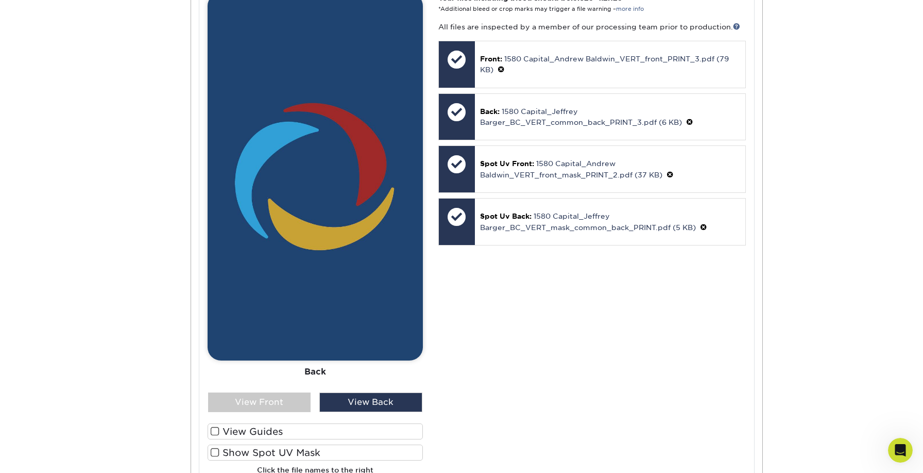
scroll to position [2109, 0]
drag, startPoint x: 245, startPoint y: 390, endPoint x: 250, endPoint y: 389, distance: 5.7
click at [245, 392] on div "View Front" at bounding box center [259, 402] width 103 height 20
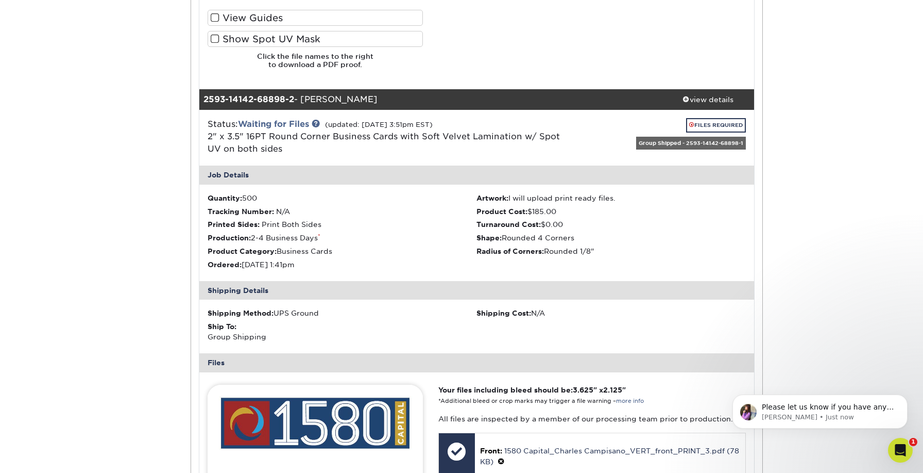
scroll to position [863, 0]
click at [902, 447] on icon "Open Intercom Messenger" at bounding box center [899, 448] width 17 height 17
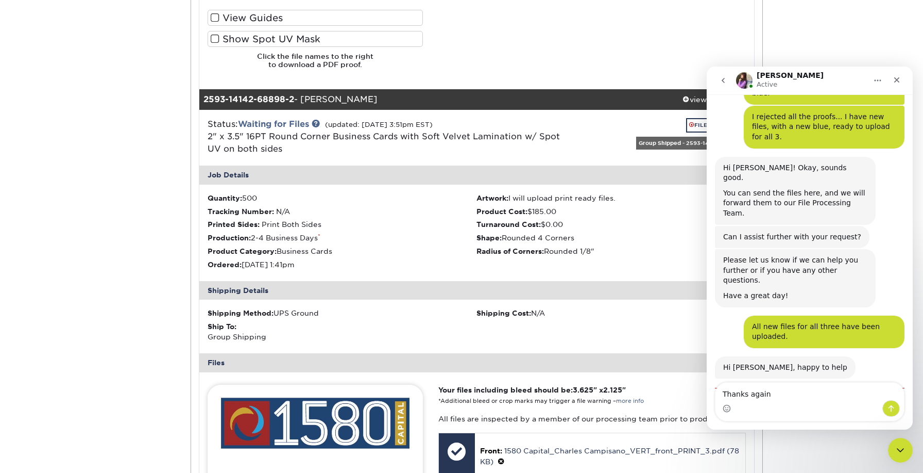
type textarea "Thanks again."
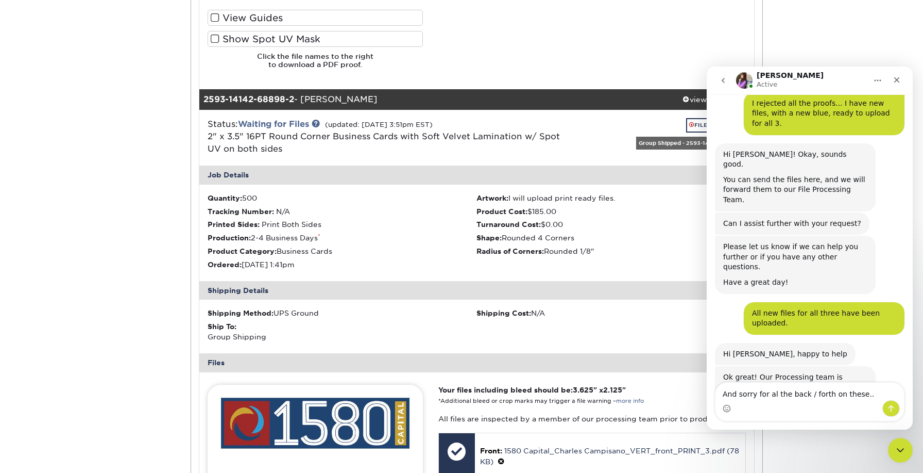
type textarea "And sorry for al the back / forth on these..."
